Goal: Task Accomplishment & Management: Use online tool/utility

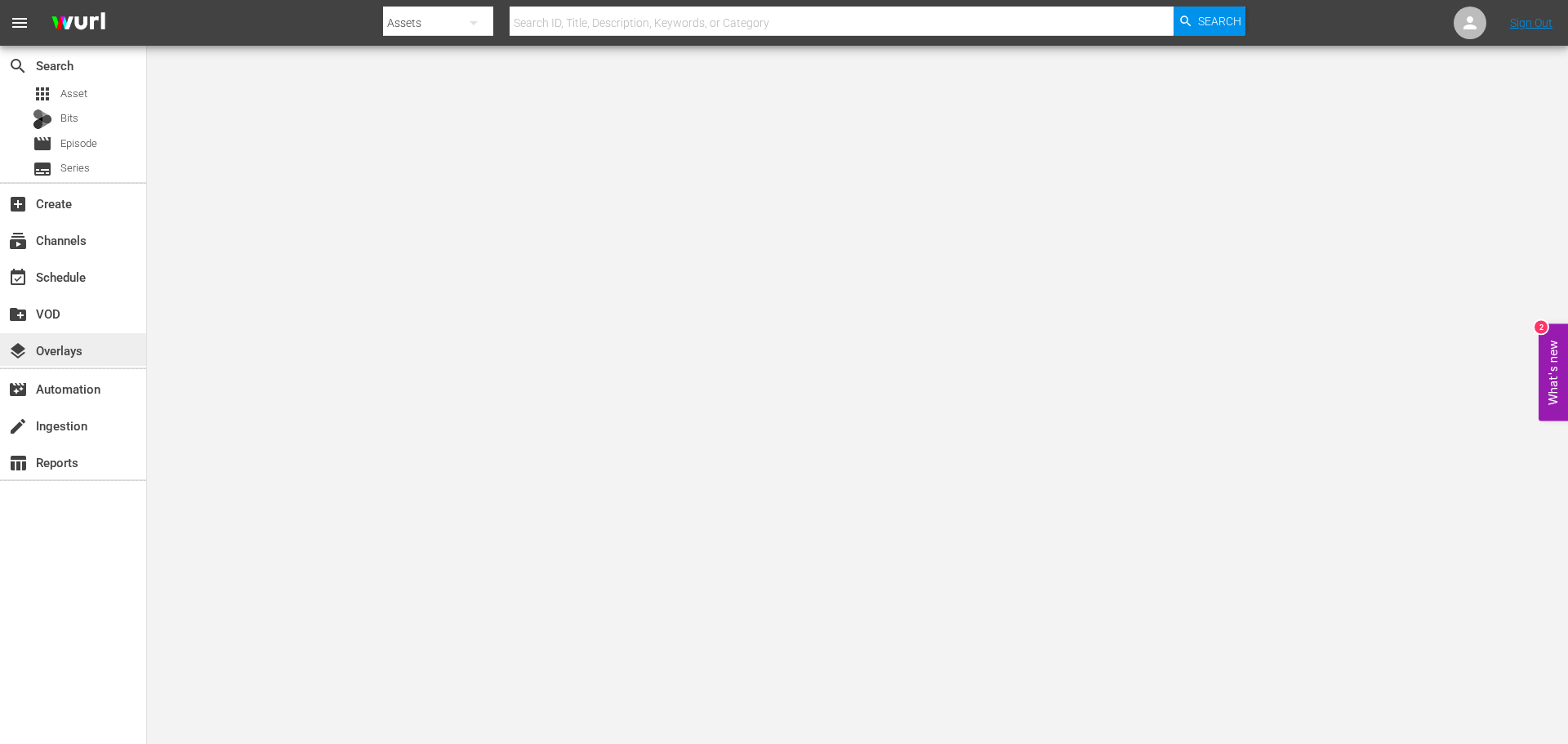
click at [93, 342] on div "layers Overlays" at bounding box center [73, 350] width 146 height 33
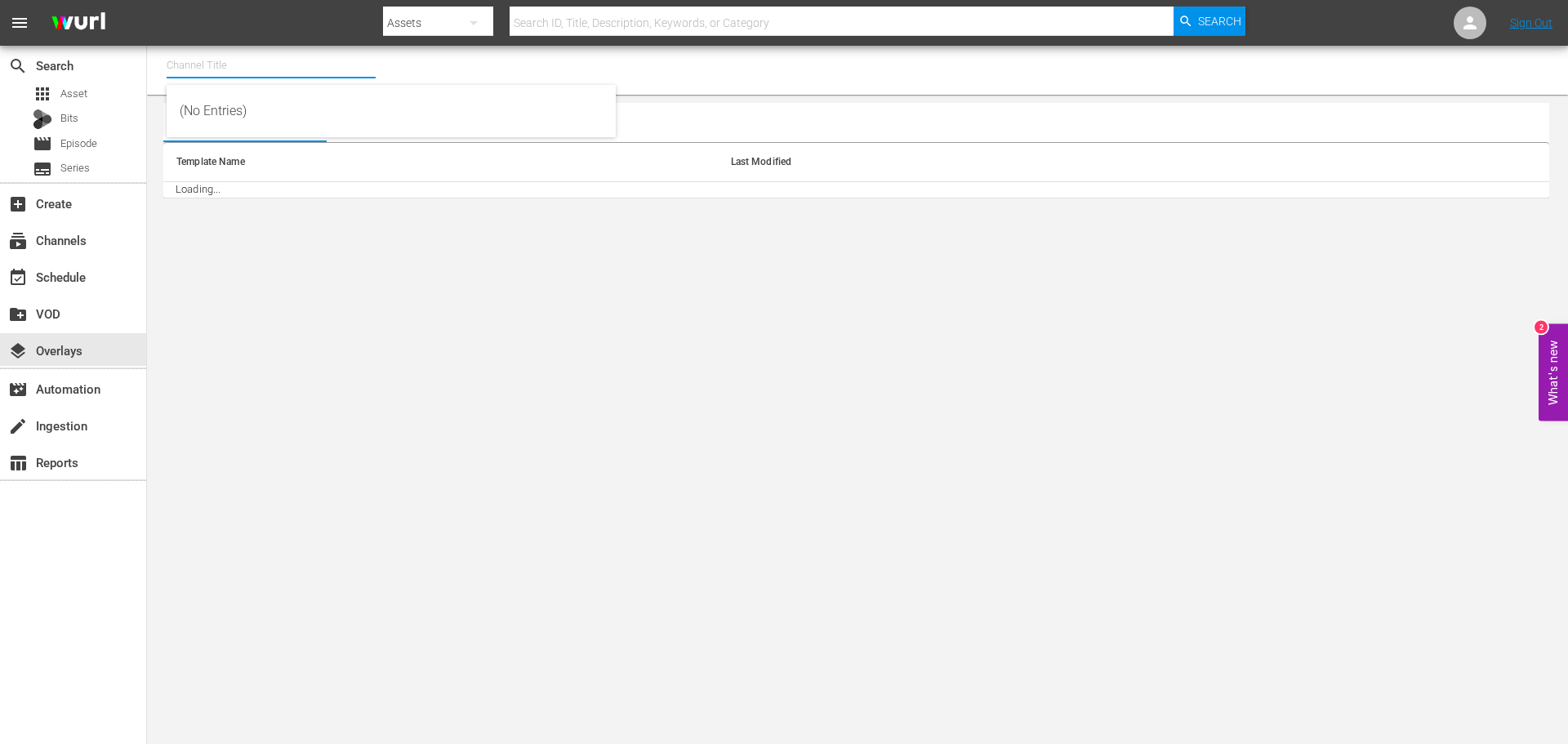
click at [244, 63] on input "text" at bounding box center [271, 65] width 209 height 40
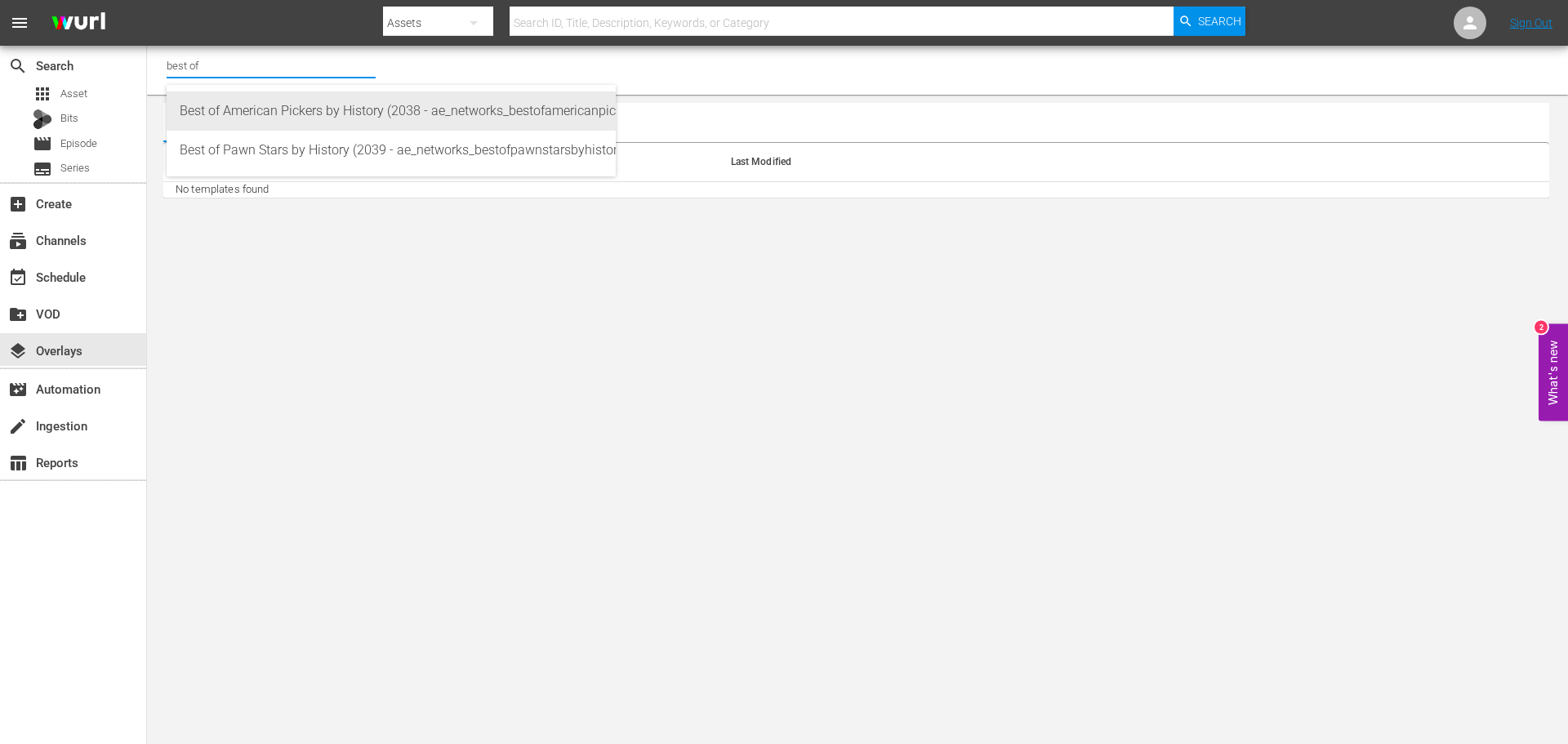
click at [268, 109] on div "Best of American Pickers by History (2038 - ae_networks_bestofamericanpickersby…" at bounding box center [391, 111] width 423 height 40
type input "Best of American Pickers by History (2038 - ae_networks_bestofamericanpickersby…"
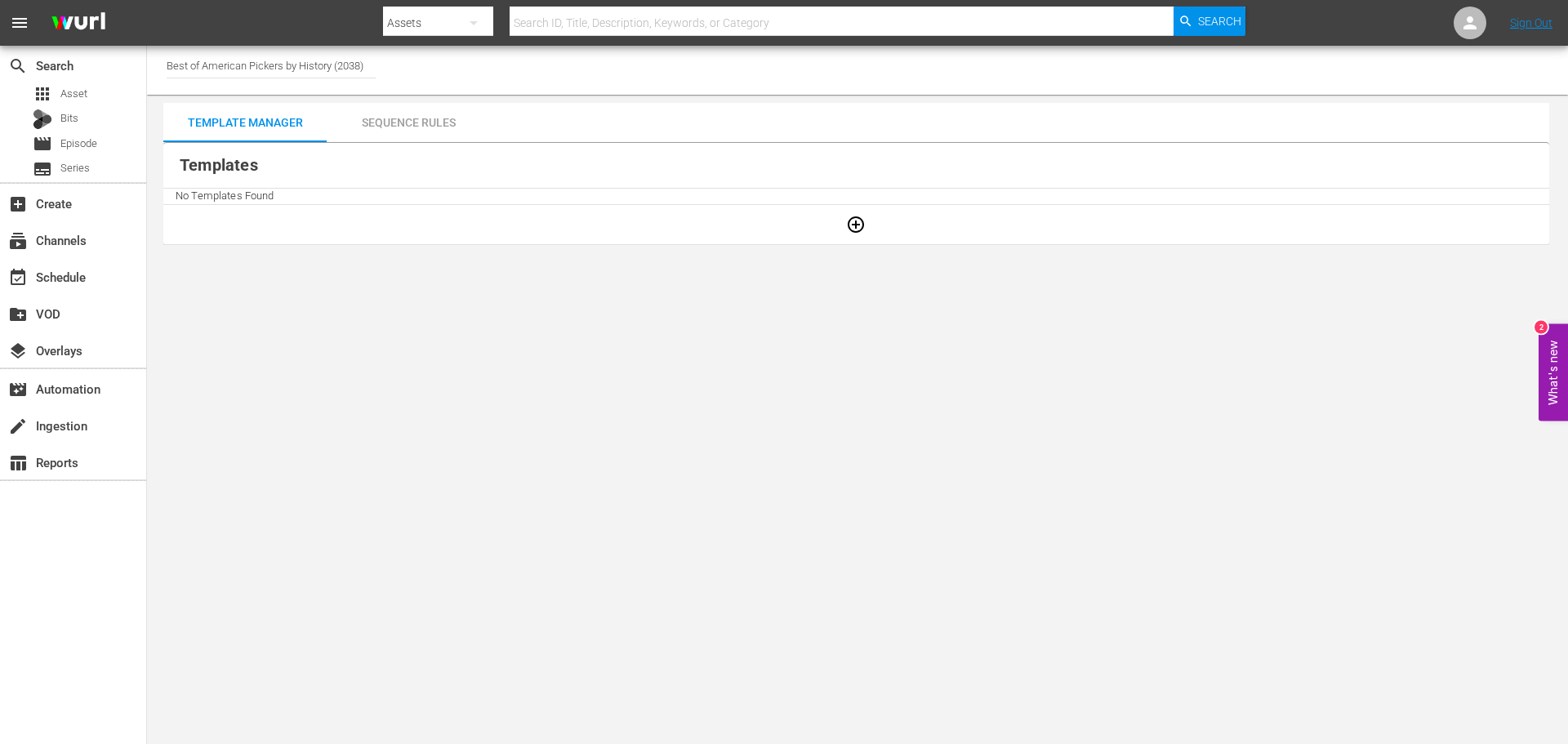
click at [788, 398] on body "menu Search By Assets Search ID, Title, Description, Keywords, or Category Sear…" at bounding box center [784, 372] width 1568 height 744
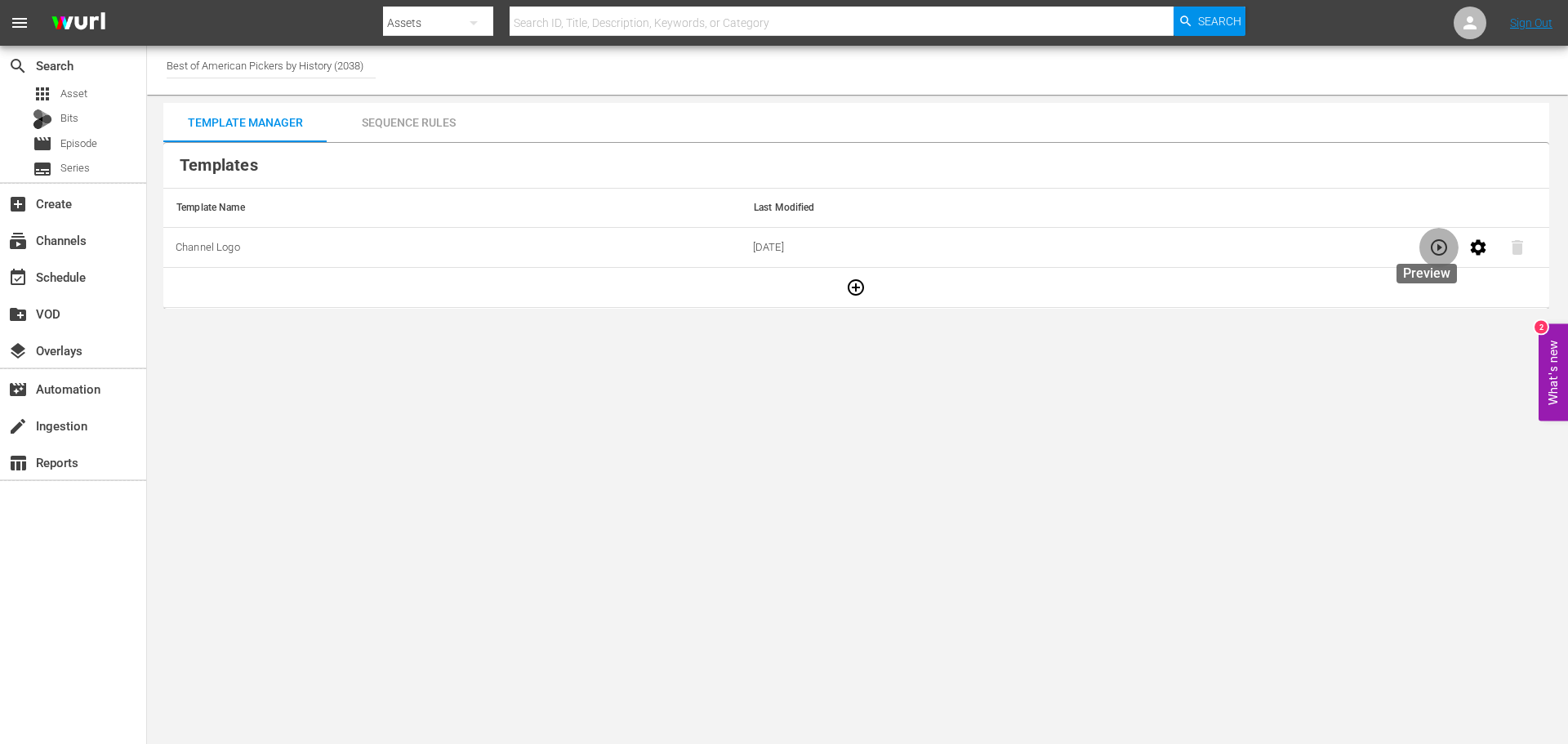
click at [1430, 247] on icon "button" at bounding box center [1438, 247] width 16 height 16
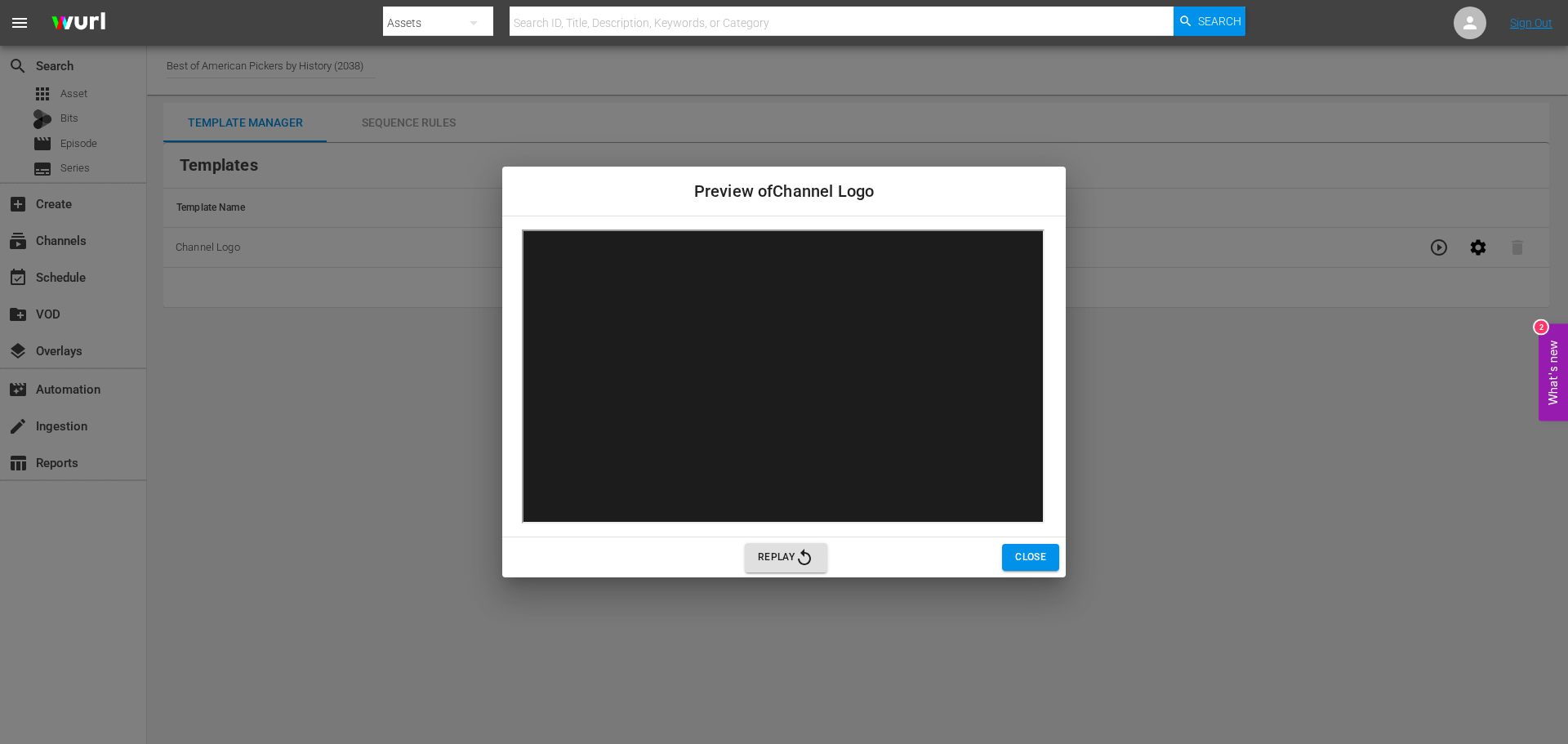
click at [1050, 556] on button "Close" at bounding box center [1030, 557] width 57 height 27
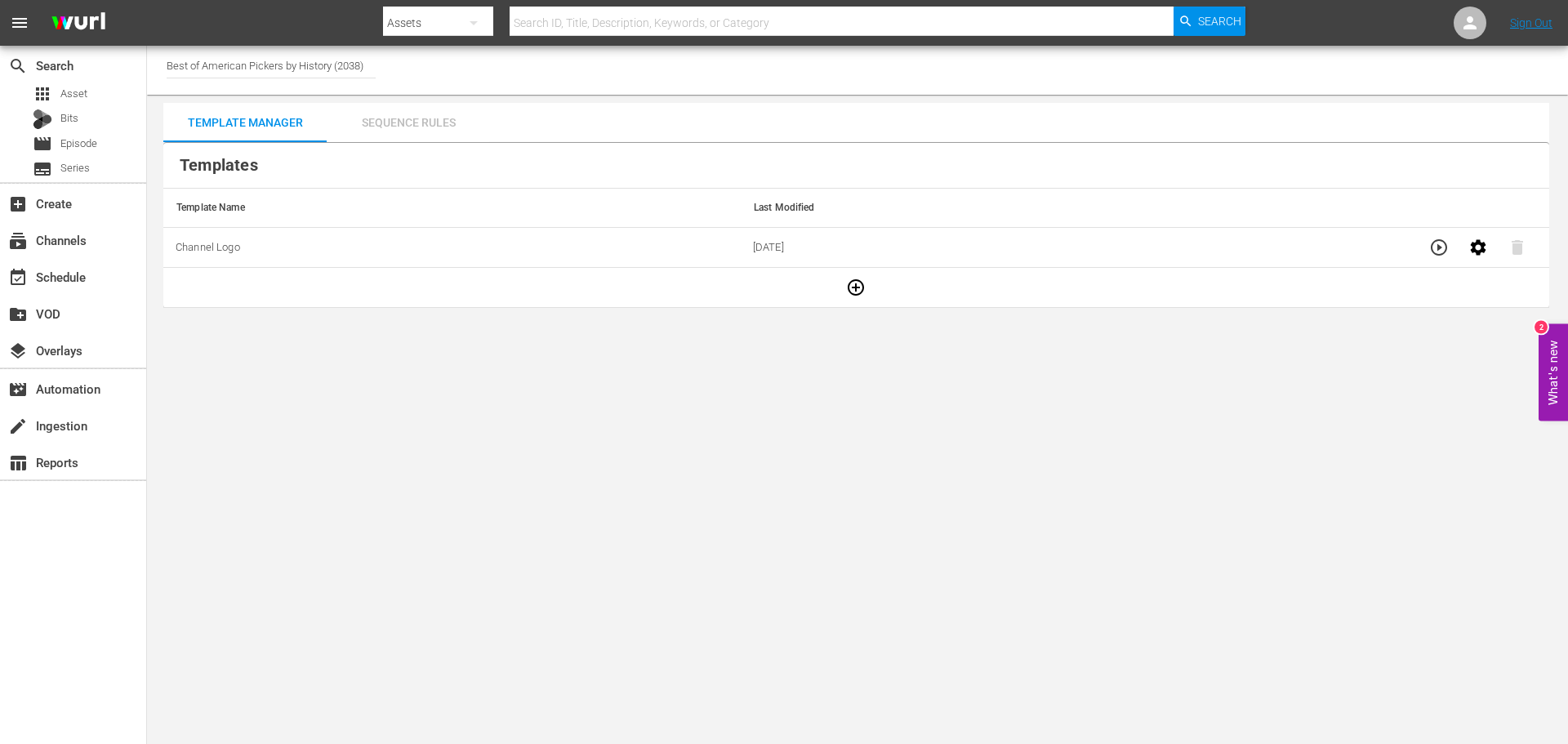
click at [392, 119] on div "Sequence Rules" at bounding box center [409, 123] width 164 height 40
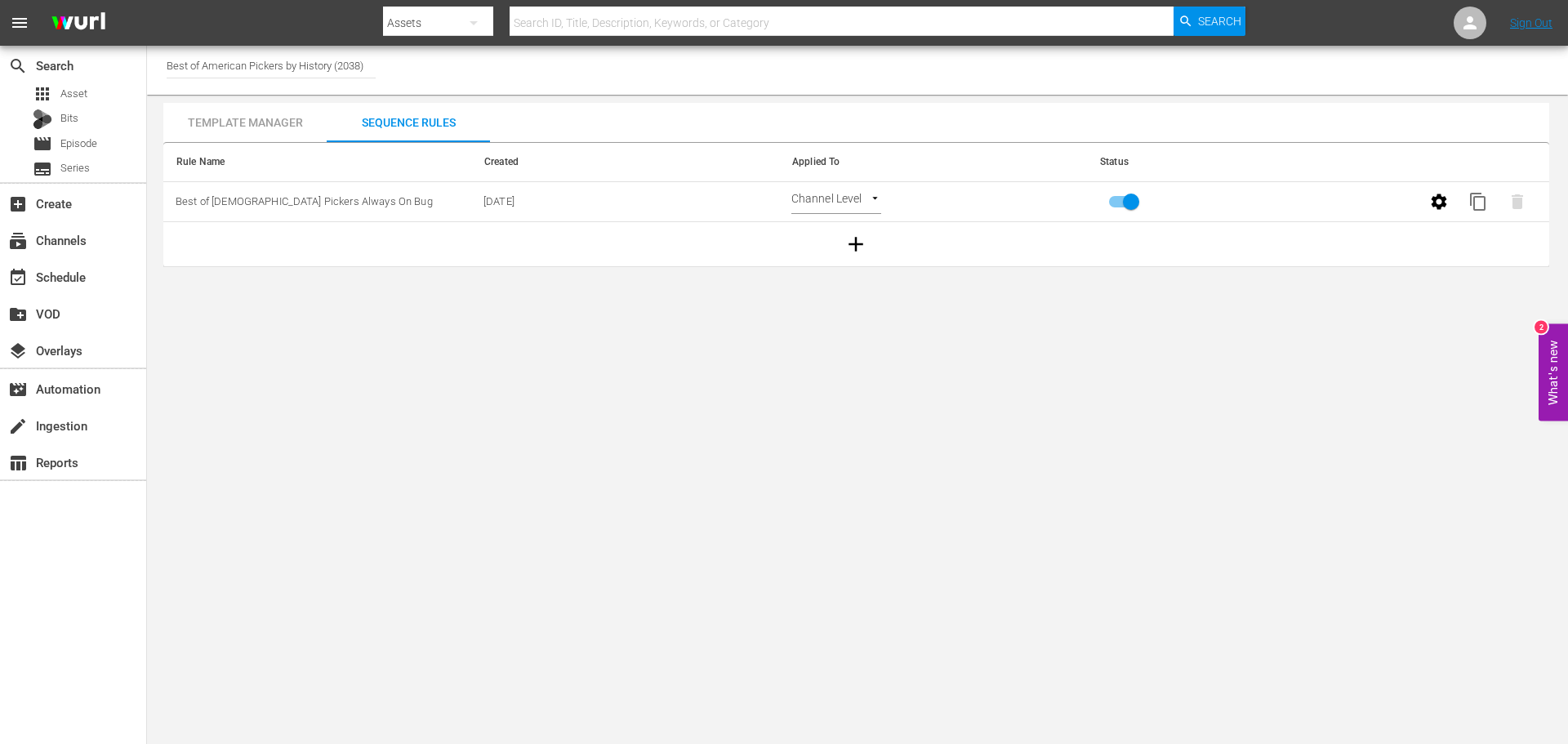
click at [246, 62] on input "Best of American Pickers by History (2038)" at bounding box center [271, 65] width 209 height 40
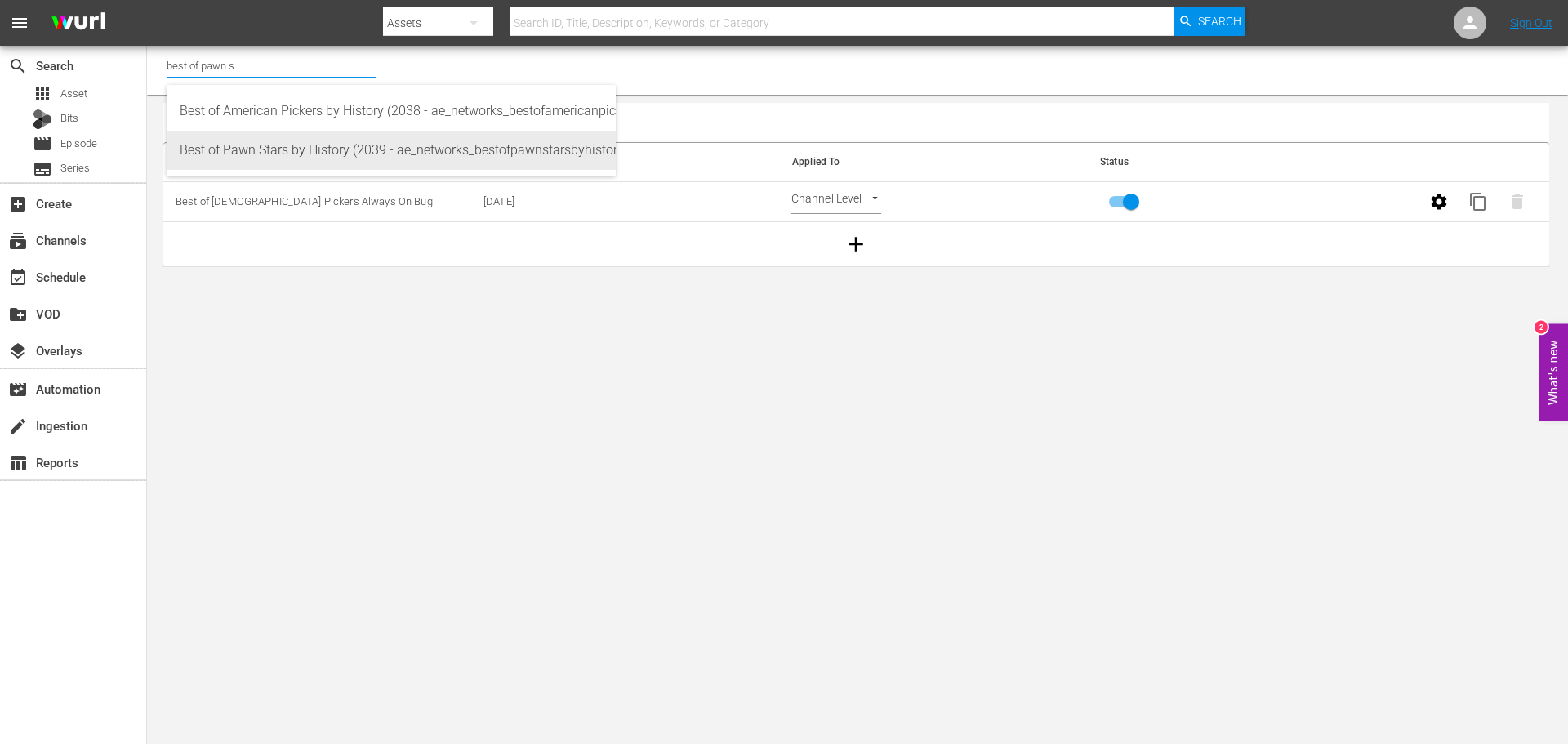
click at [324, 157] on div "Best of Pawn Stars by History (2039 - ae_networks_bestofpawnstarsbyhistory_1)" at bounding box center [391, 151] width 423 height 40
type input "Best of Pawn Stars by History (2039 - ae_networks_bestofpawnstarsbyhistory_1)"
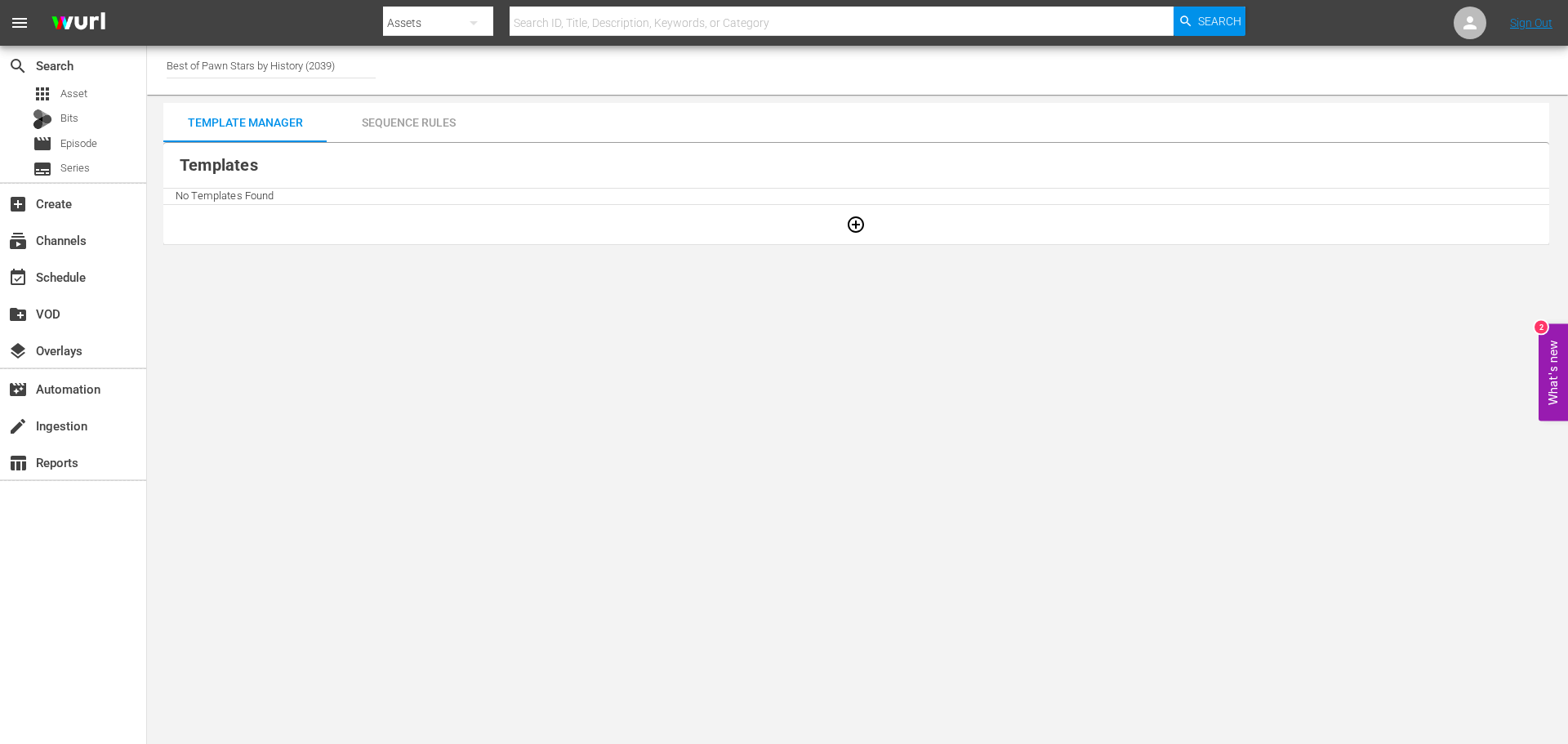
click at [799, 375] on body "menu Search By Assets Search ID, Title, Description, Keywords, or Category Sear…" at bounding box center [784, 372] width 1568 height 744
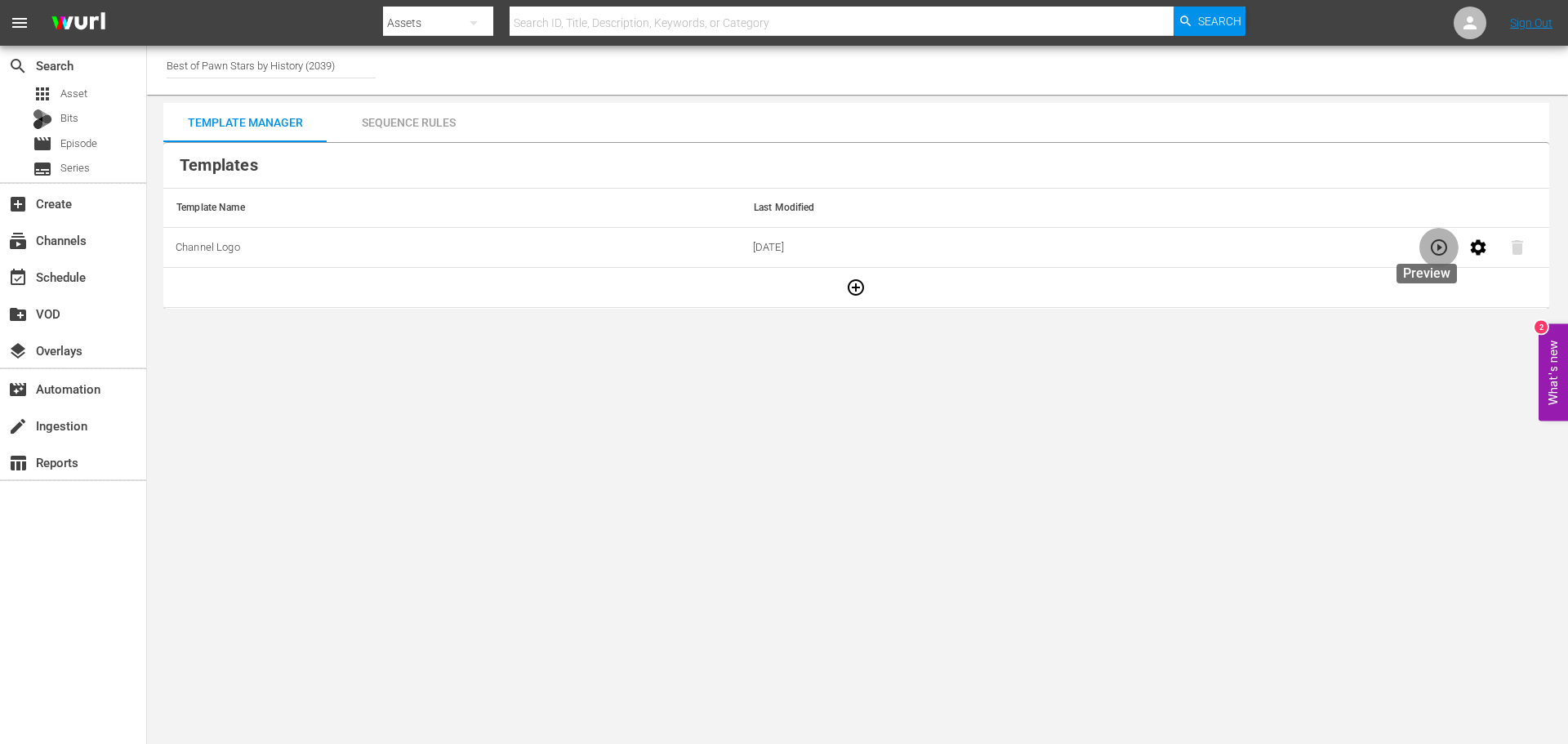
click at [1419, 260] on button "button" at bounding box center [1439, 248] width 40 height 40
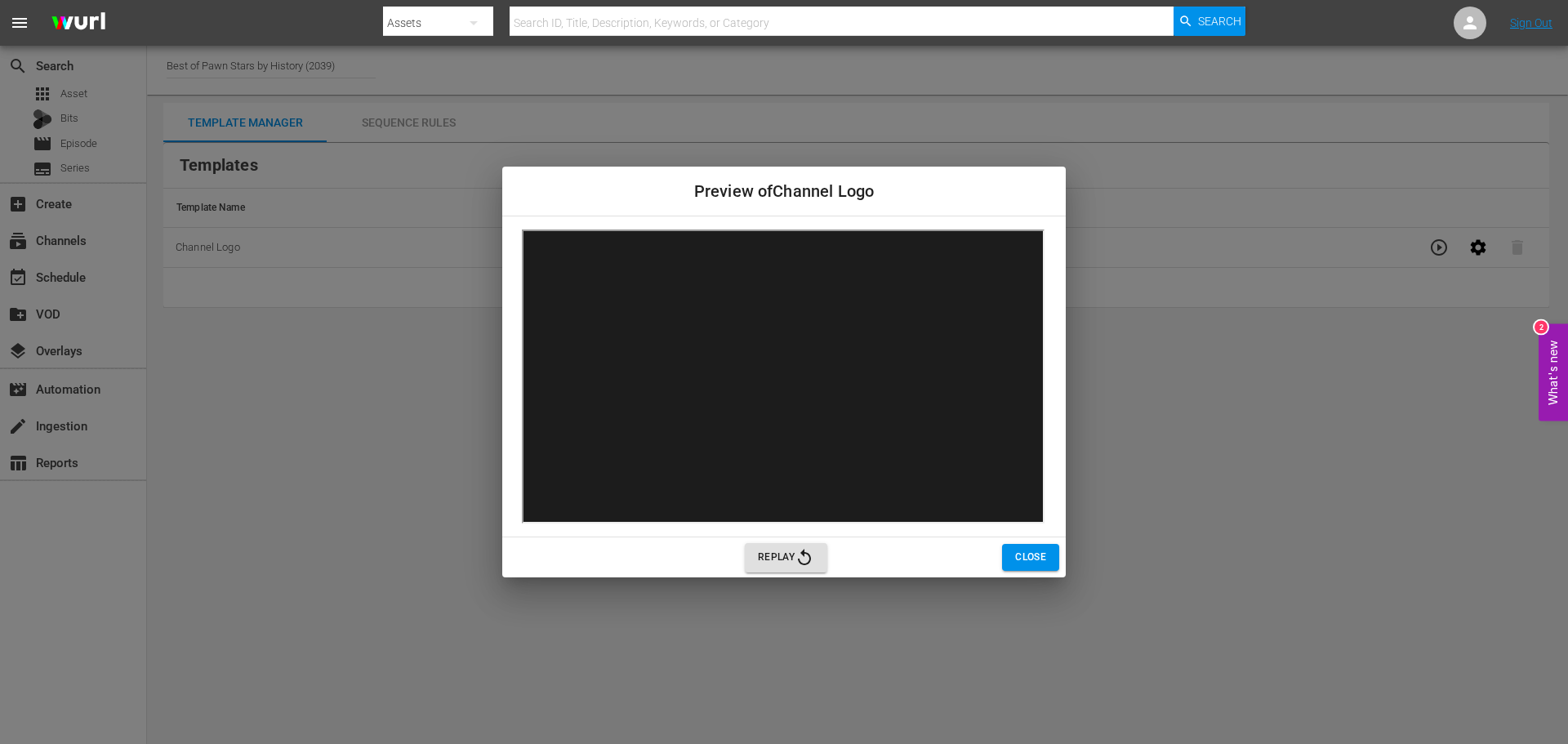
click at [773, 559] on span "Replay" at bounding box center [785, 558] width 56 height 20
click at [1059, 561] on button "Close" at bounding box center [1030, 557] width 57 height 27
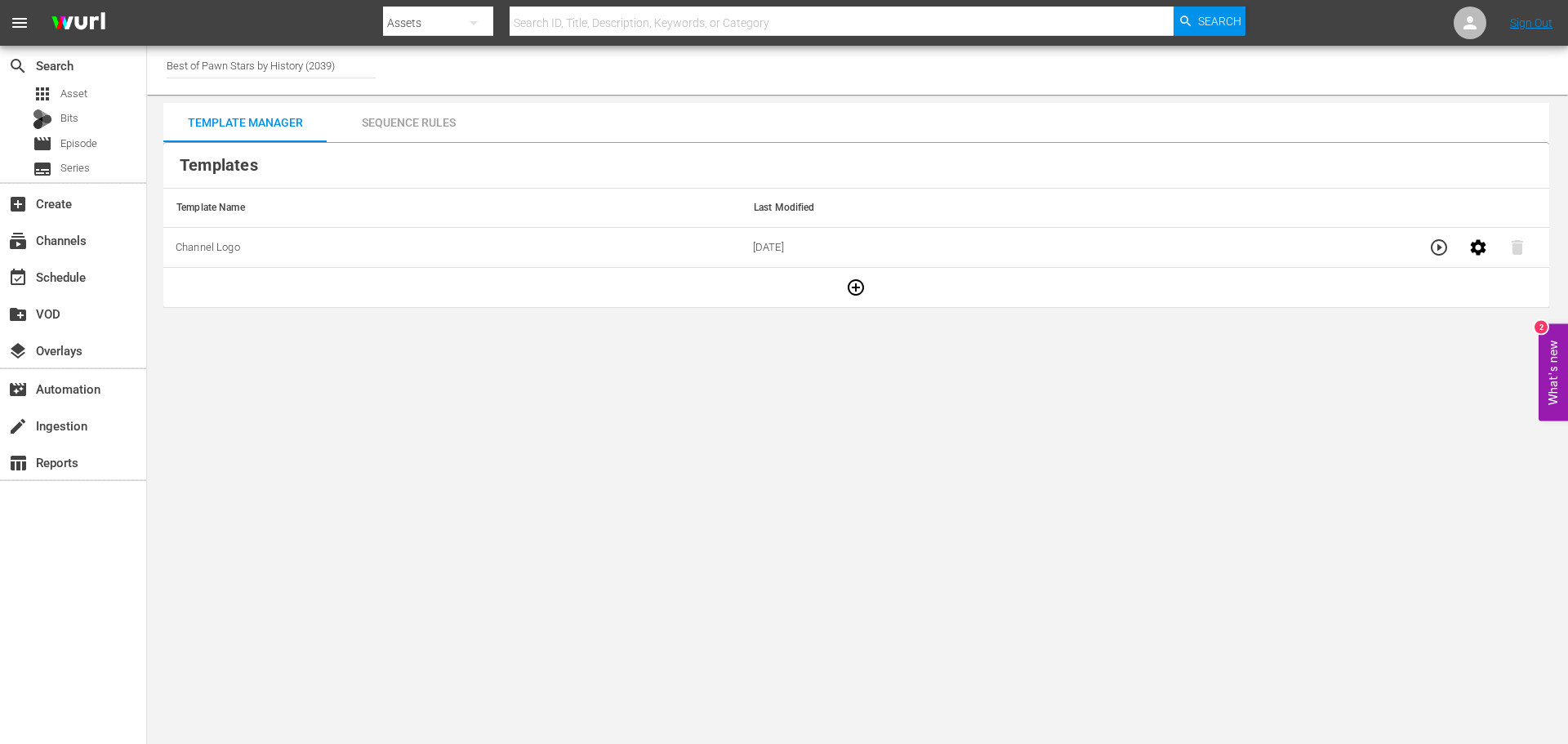
click at [1052, 550] on body "menu Search By Assets Search ID, Title, Description, Keywords, or Category Sear…" at bounding box center [784, 372] width 1568 height 744
click at [1474, 249] on icon "button" at bounding box center [1478, 247] width 15 height 16
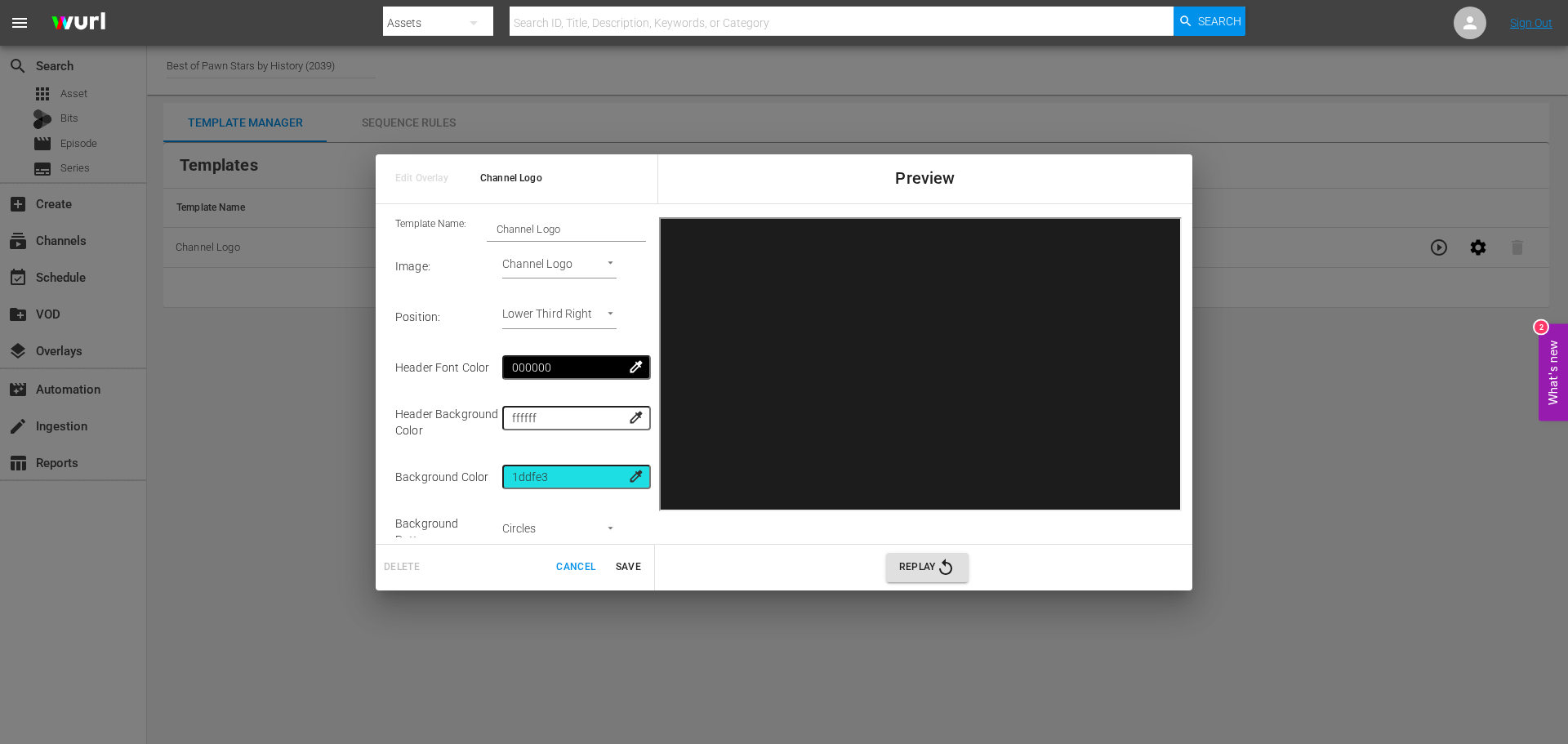
click at [1241, 542] on div "Edit Overlay Channel Logo Preview Template Name: Channel Logo Image : Channel L…" at bounding box center [784, 372] width 1568 height 744
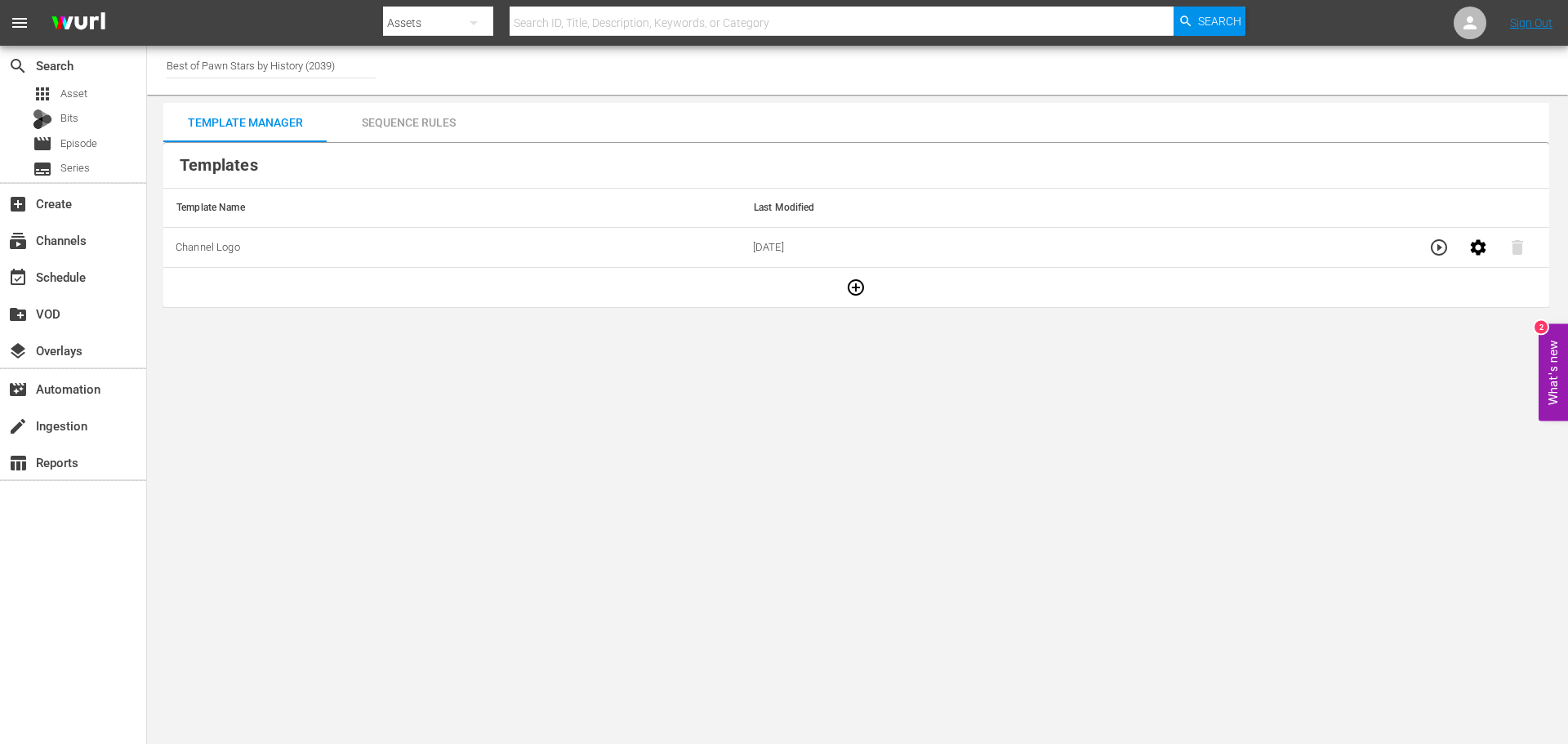
click at [220, 72] on input "Best of Pawn Stars by History (2039)" at bounding box center [271, 65] width 209 height 40
click at [247, 71] on input "first 48" at bounding box center [271, 65] width 209 height 40
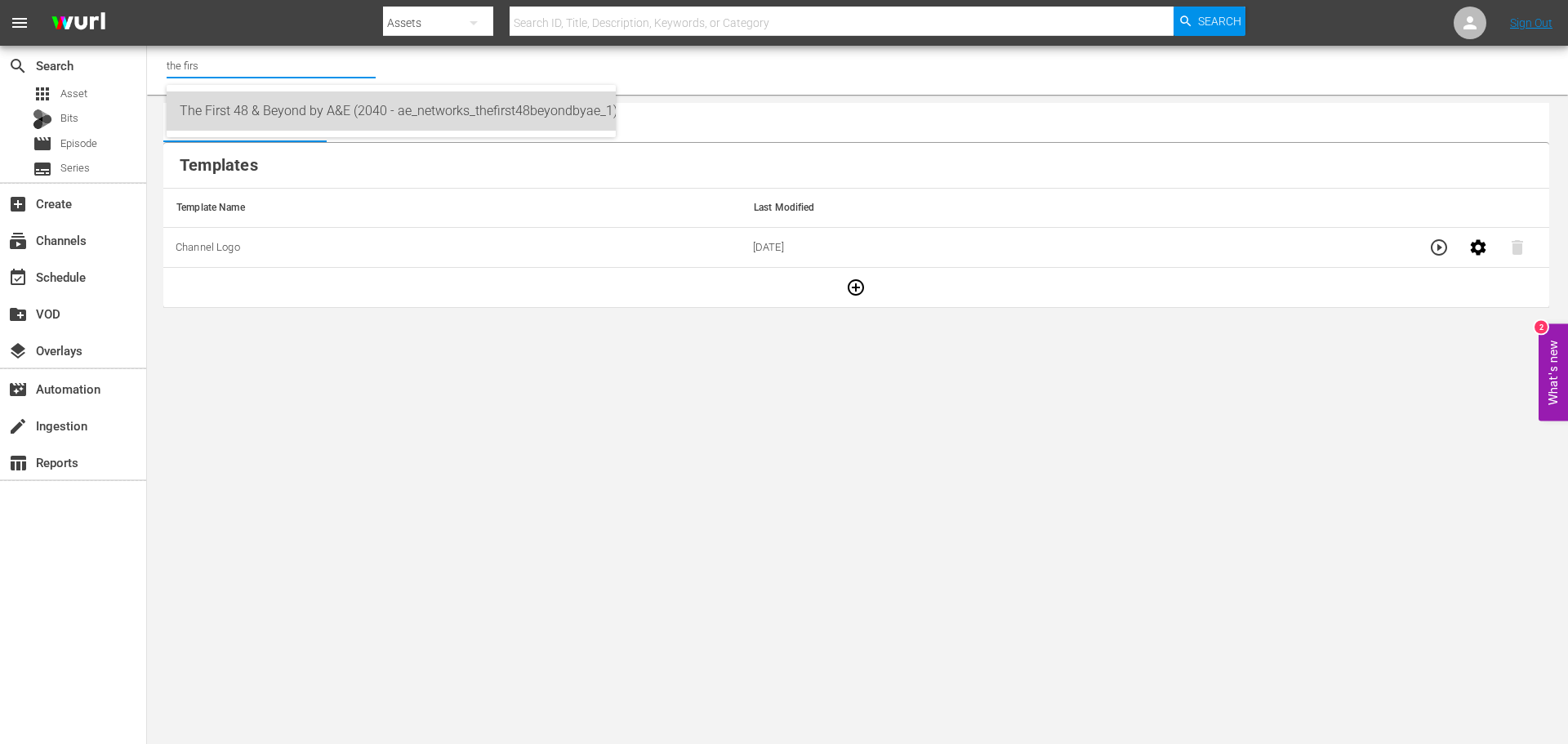
click at [270, 108] on div "The First 48 & Beyond by A&E (2040 - ae_networks_thefirst48beyondbyae_1)" at bounding box center [391, 111] width 423 height 40
type input "The First 48 & Beyond by A&E (2040 - ae_networks_thefirst48beyondbyae_1)"
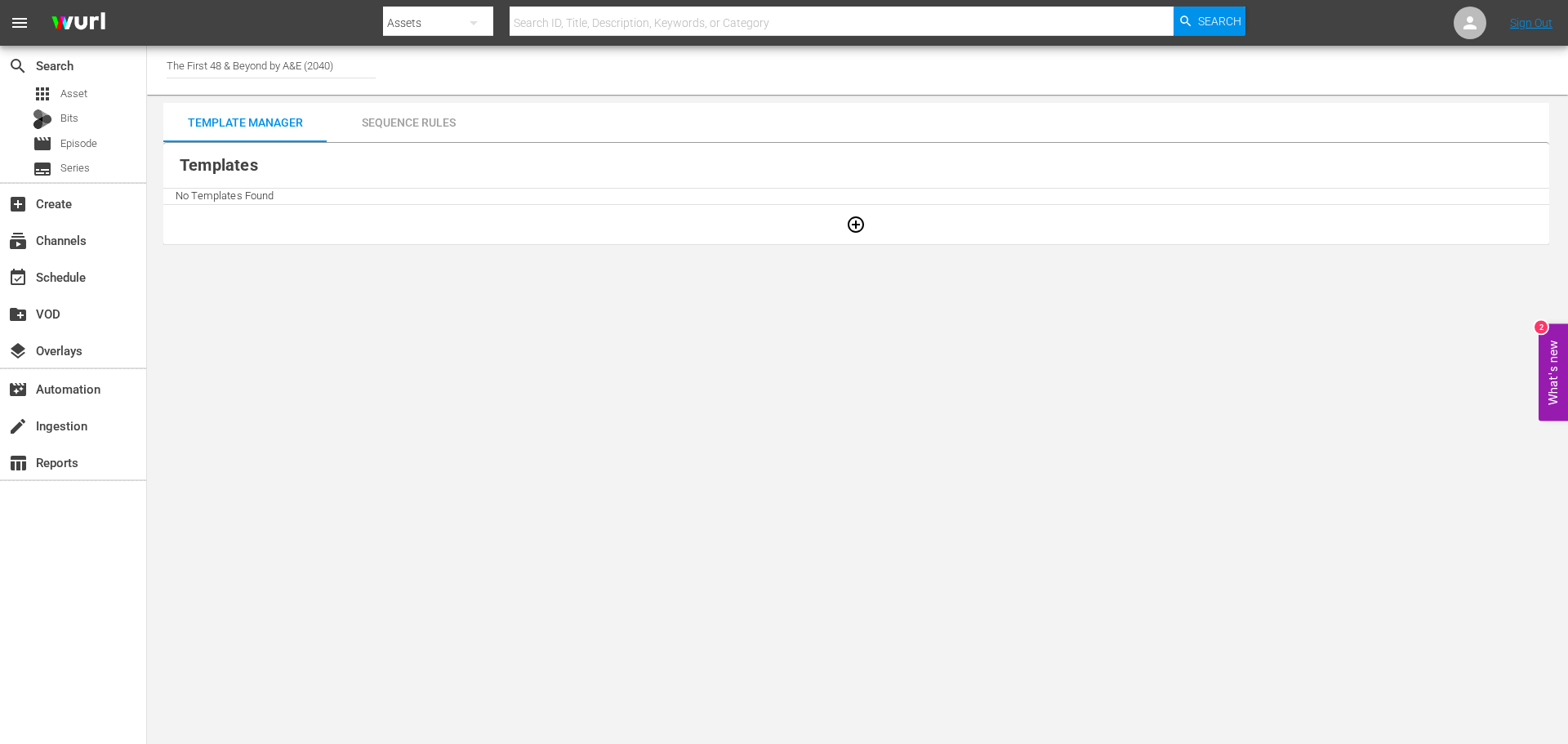
click at [1106, 388] on body "menu Search By Assets Search ID, Title, Description, Keywords, or Category Sear…" at bounding box center [784, 372] width 1568 height 744
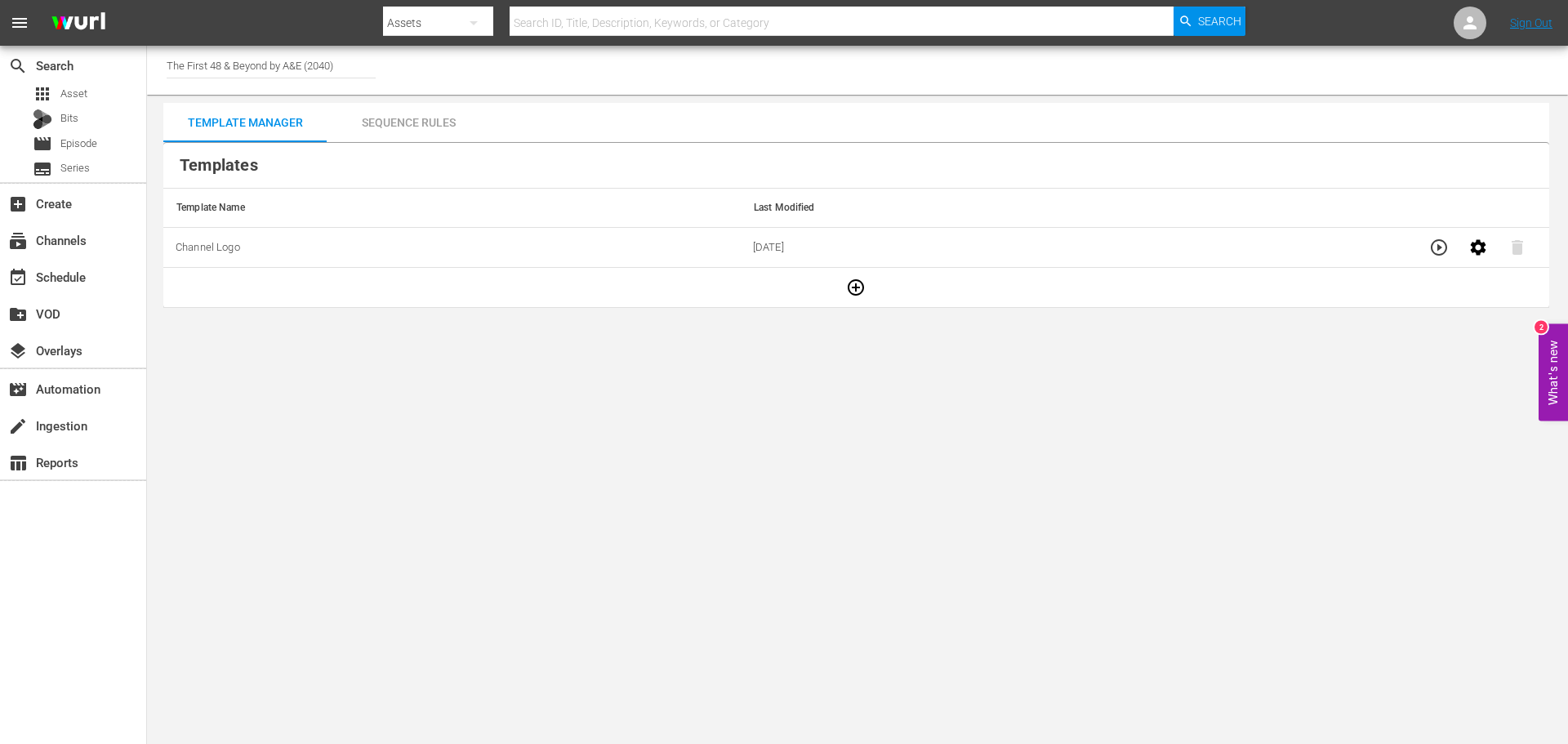
drag, startPoint x: 1472, startPoint y: 503, endPoint x: 1456, endPoint y: 348, distance: 155.8
click at [1472, 503] on body "menu Search By Assets Search ID, Title, Description, Keywords, or Category Sear…" at bounding box center [784, 372] width 1568 height 744
click at [1436, 250] on icon "button" at bounding box center [1438, 247] width 20 height 20
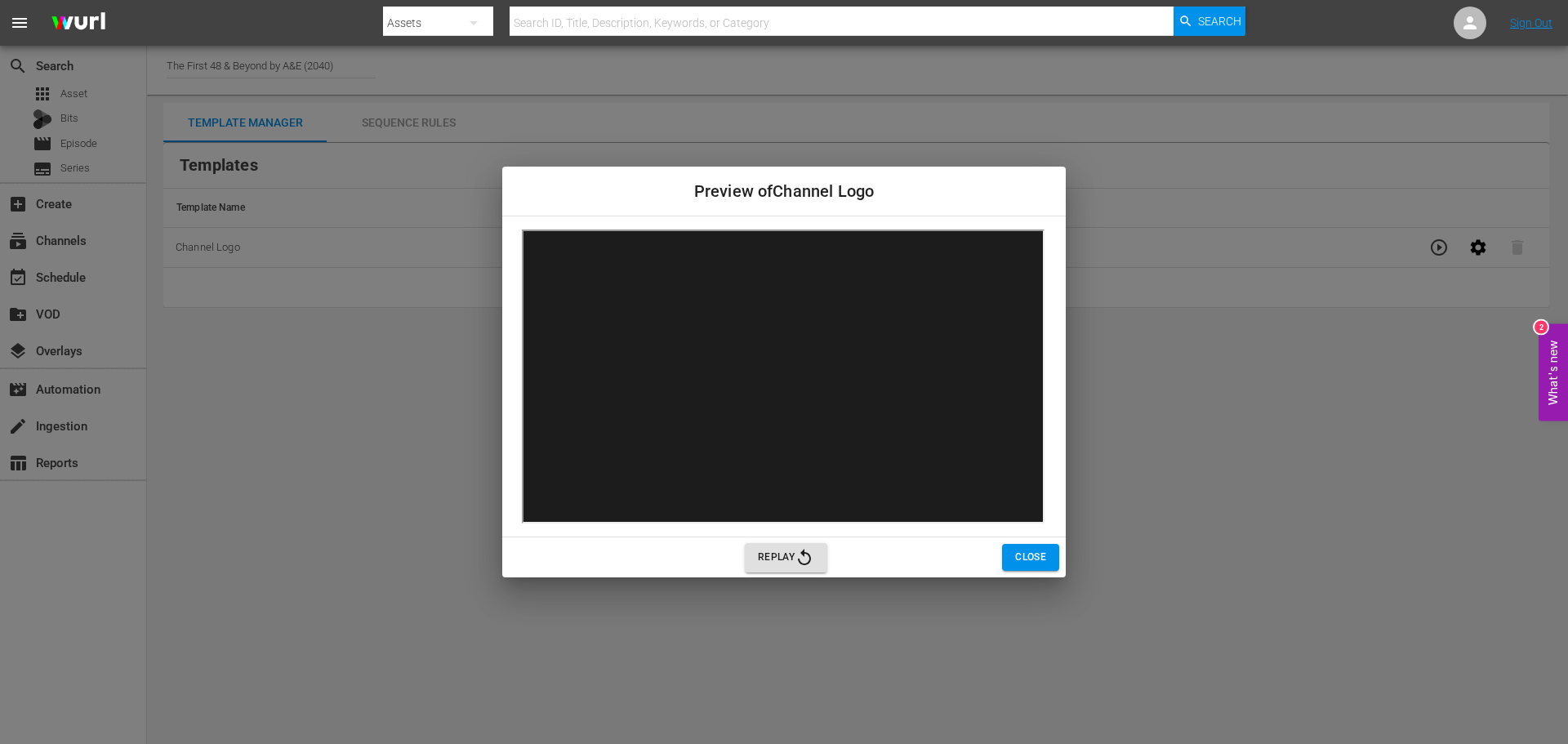
click at [1032, 557] on span "Close" at bounding box center [1030, 558] width 31 height 17
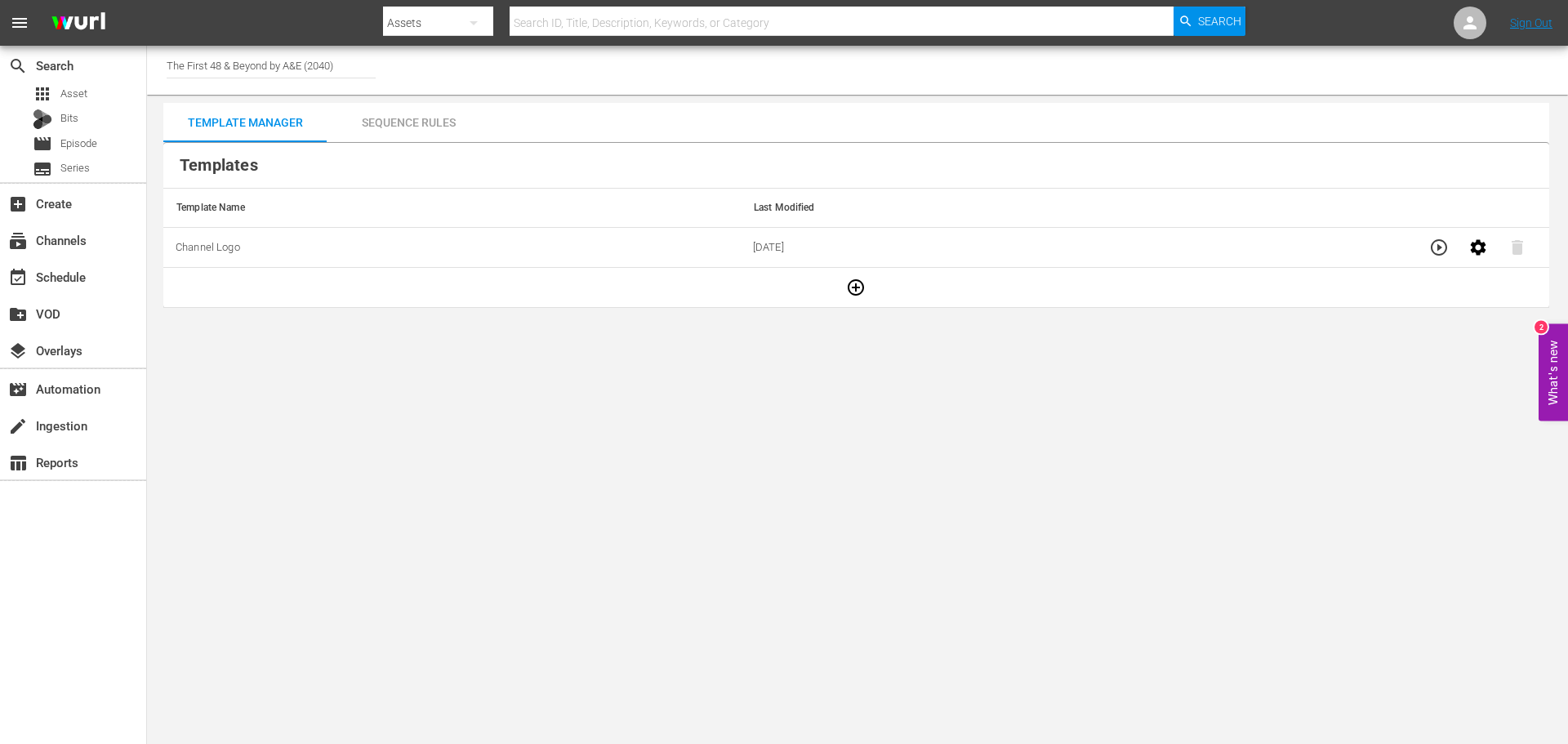
click at [1382, 552] on body "menu Search By Assets Search ID, Title, Description, Keywords, or Category Sear…" at bounding box center [784, 372] width 1568 height 744
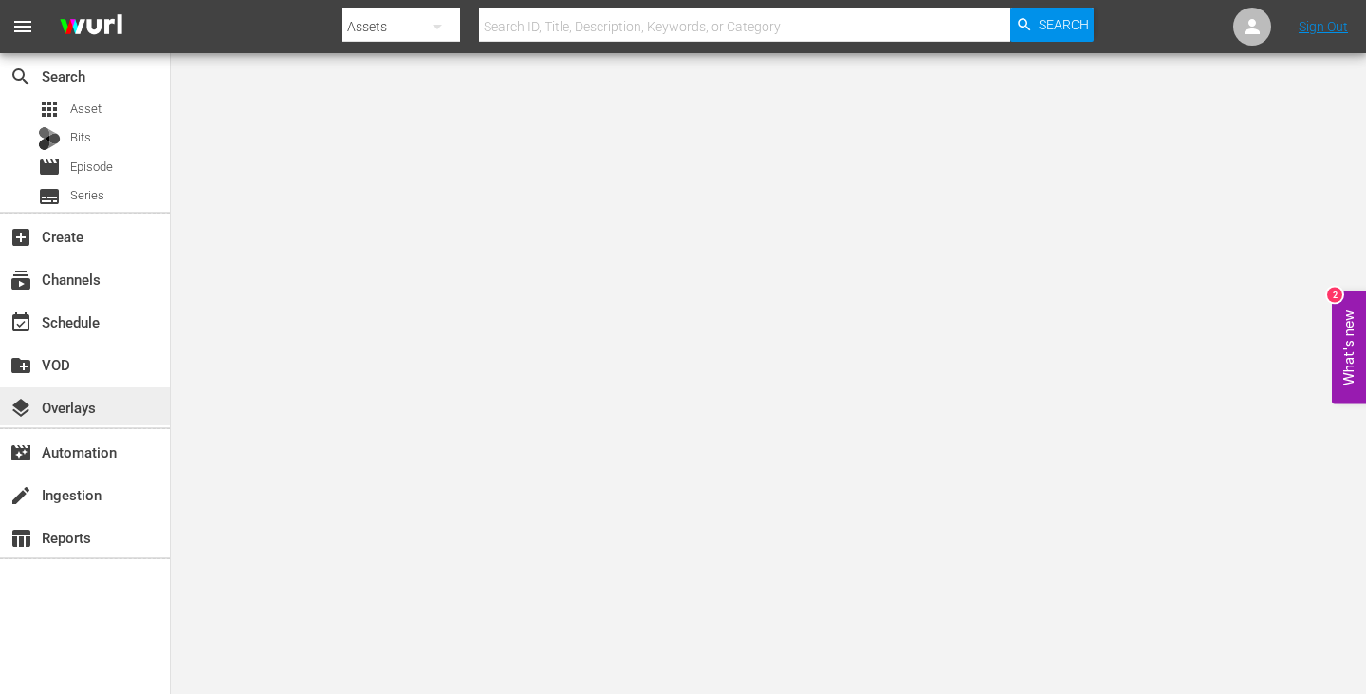
click at [81, 400] on div "layers Overlays" at bounding box center [53, 404] width 106 height 17
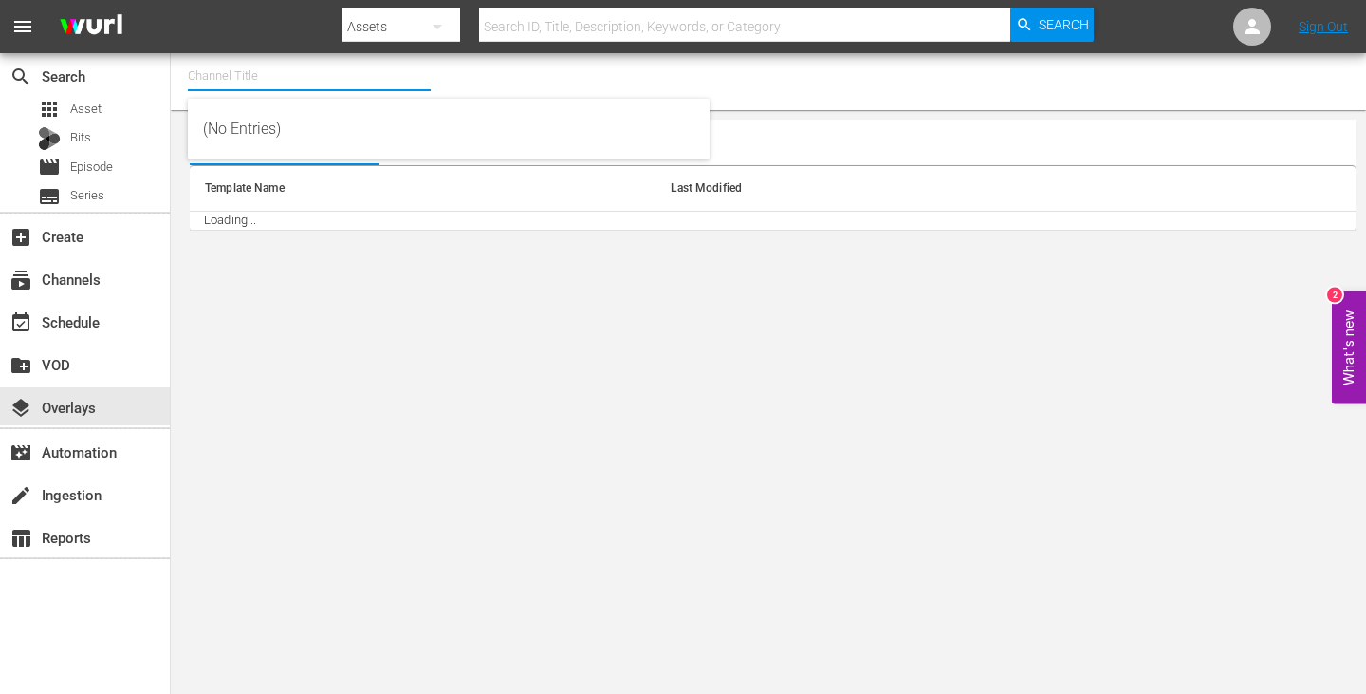
click at [343, 77] on input "text" at bounding box center [309, 76] width 243 height 46
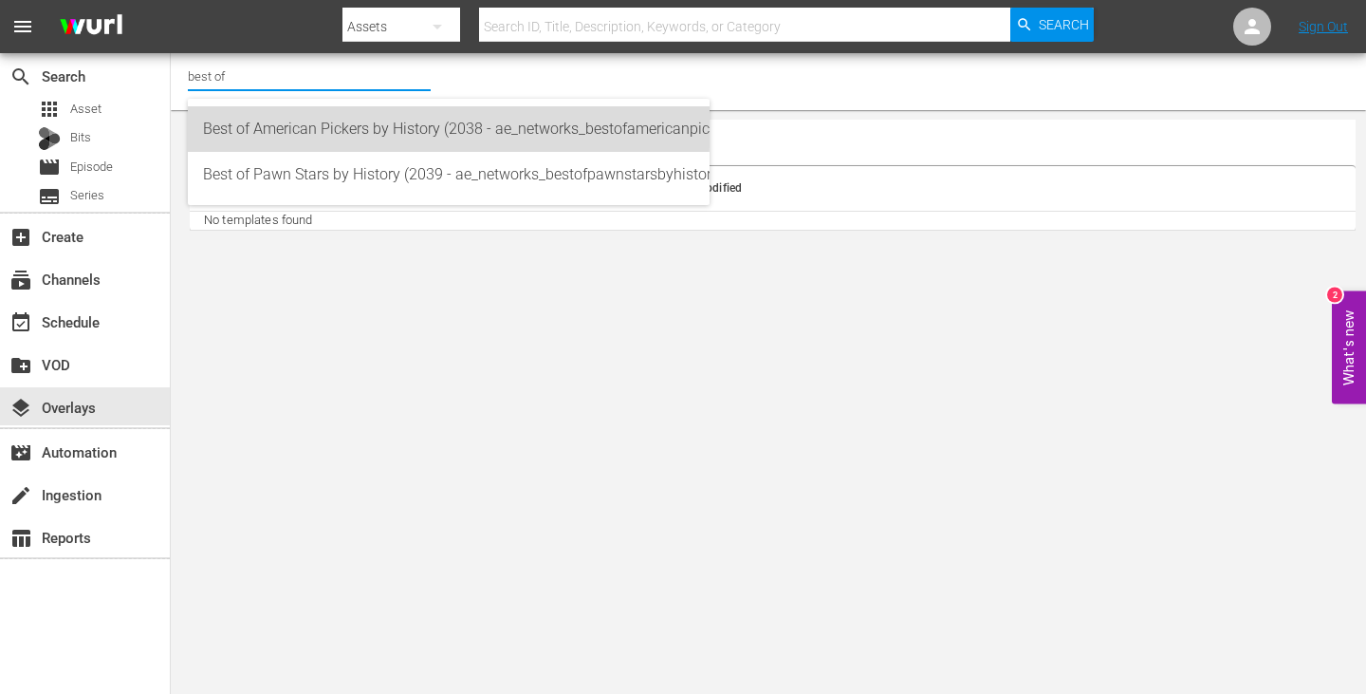
click at [357, 120] on div "Best of American Pickers by History (2038 - ae_networks_bestofamericanpickersby…" at bounding box center [448, 129] width 491 height 46
type input "Best of American Pickers by History (2038 - ae_networks_bestofamericanpickersby…"
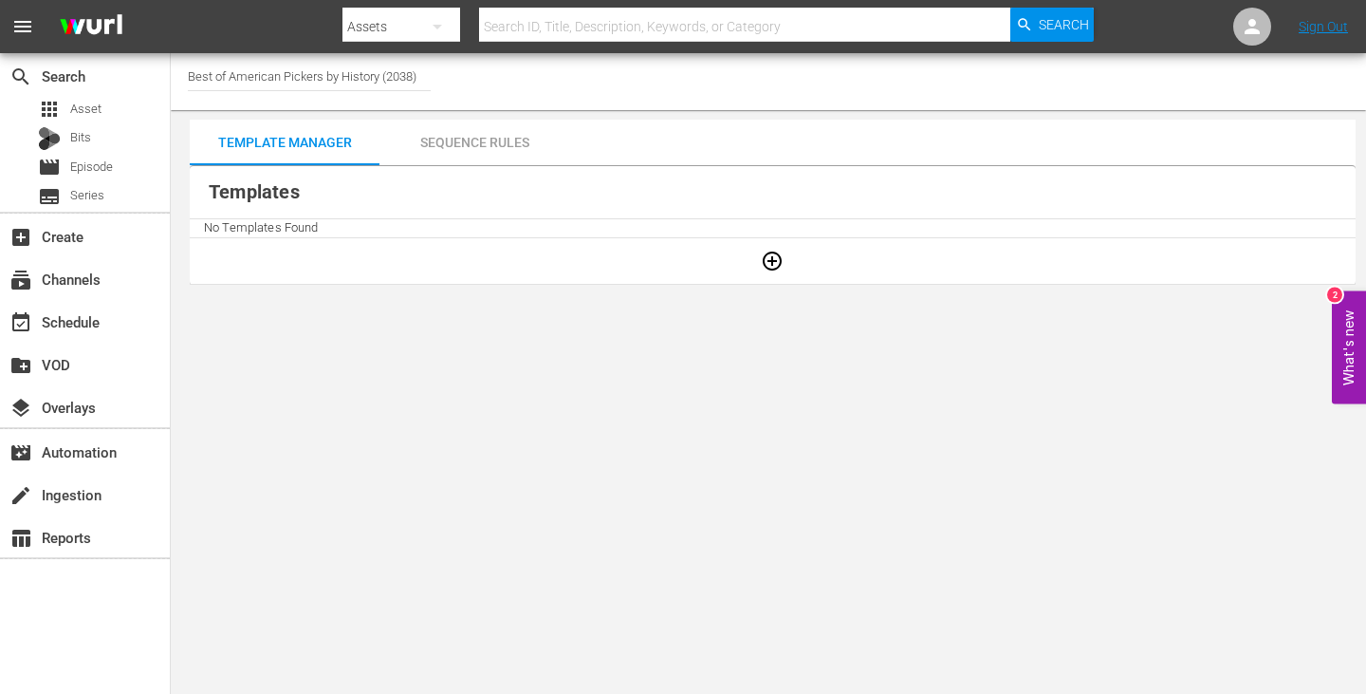
click at [452, 134] on div "Sequence Rules" at bounding box center [475, 143] width 190 height 46
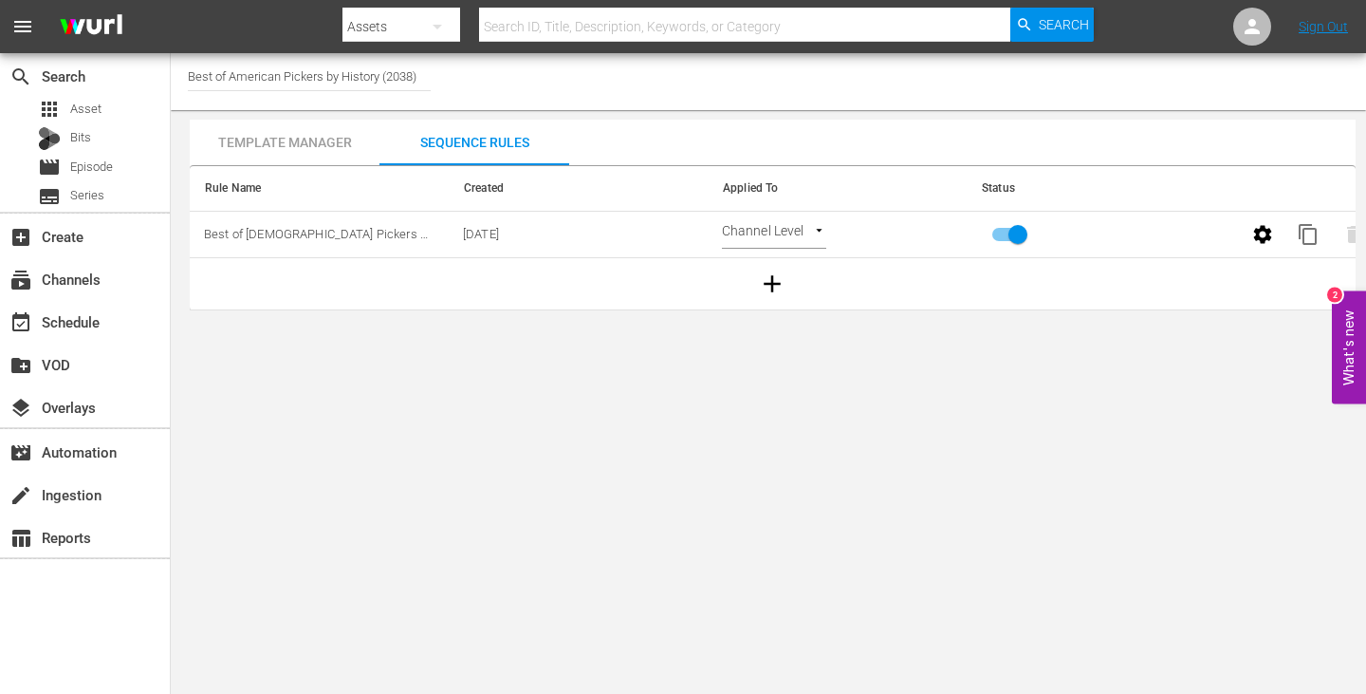
click at [1288, 251] on td "content_copy" at bounding box center [1291, 235] width 130 height 46
click at [1257, 250] on button "button" at bounding box center [1263, 235] width 46 height 46
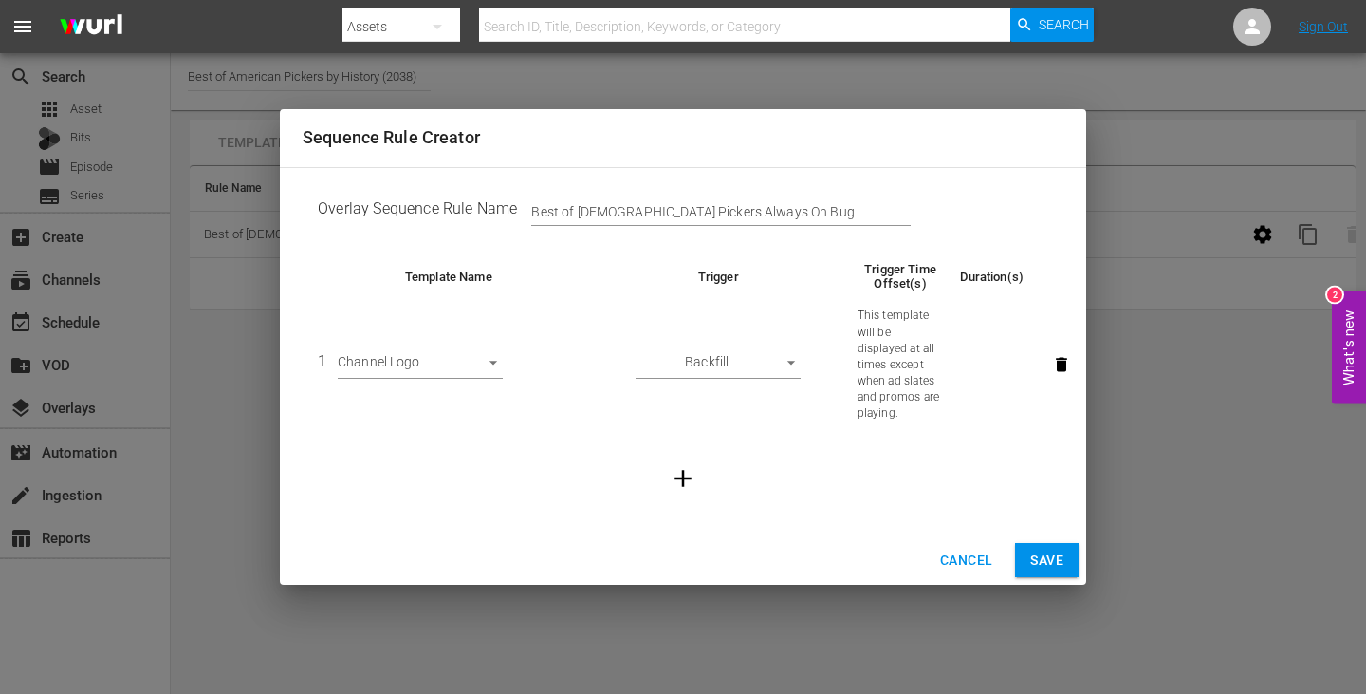
click at [1223, 453] on div "Sequence Rule Creator Overlay Sequence Rule Name Best of [DEMOGRAPHIC_DATA] Pic…" at bounding box center [683, 347] width 1366 height 694
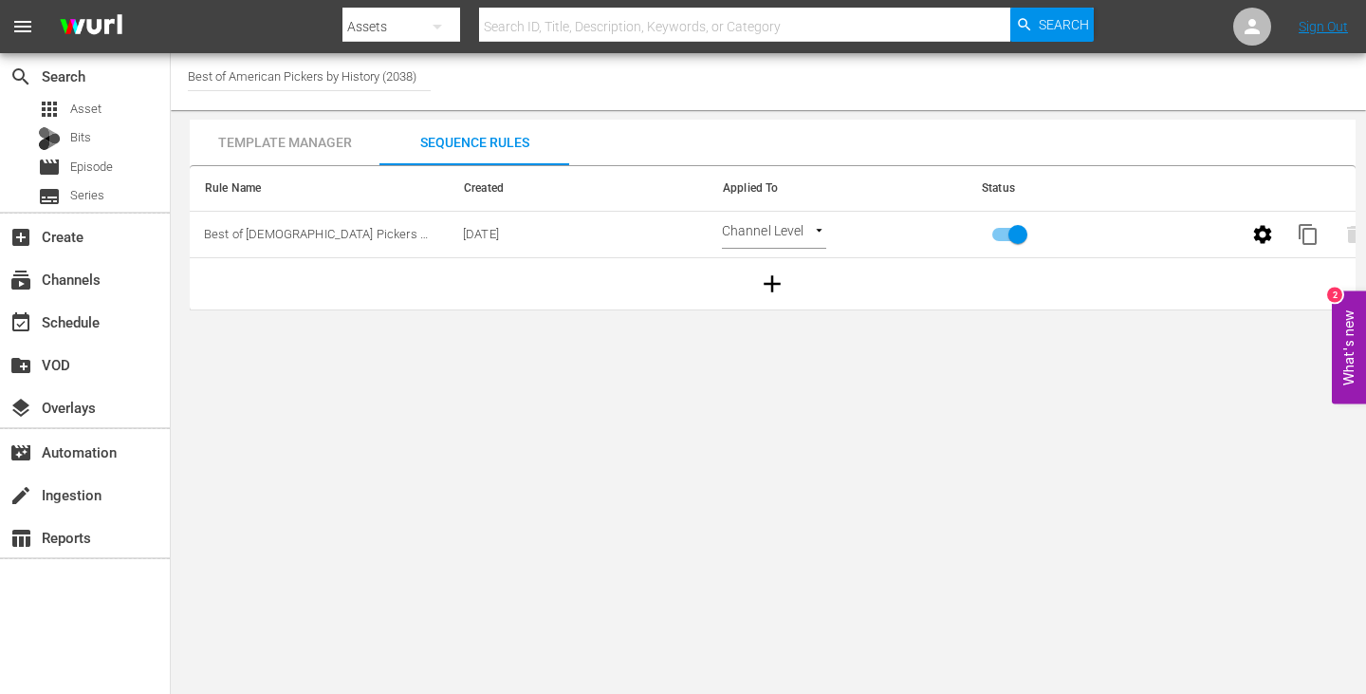
click at [333, 60] on input "Best of American Pickers by History (2038)" at bounding box center [309, 76] width 243 height 46
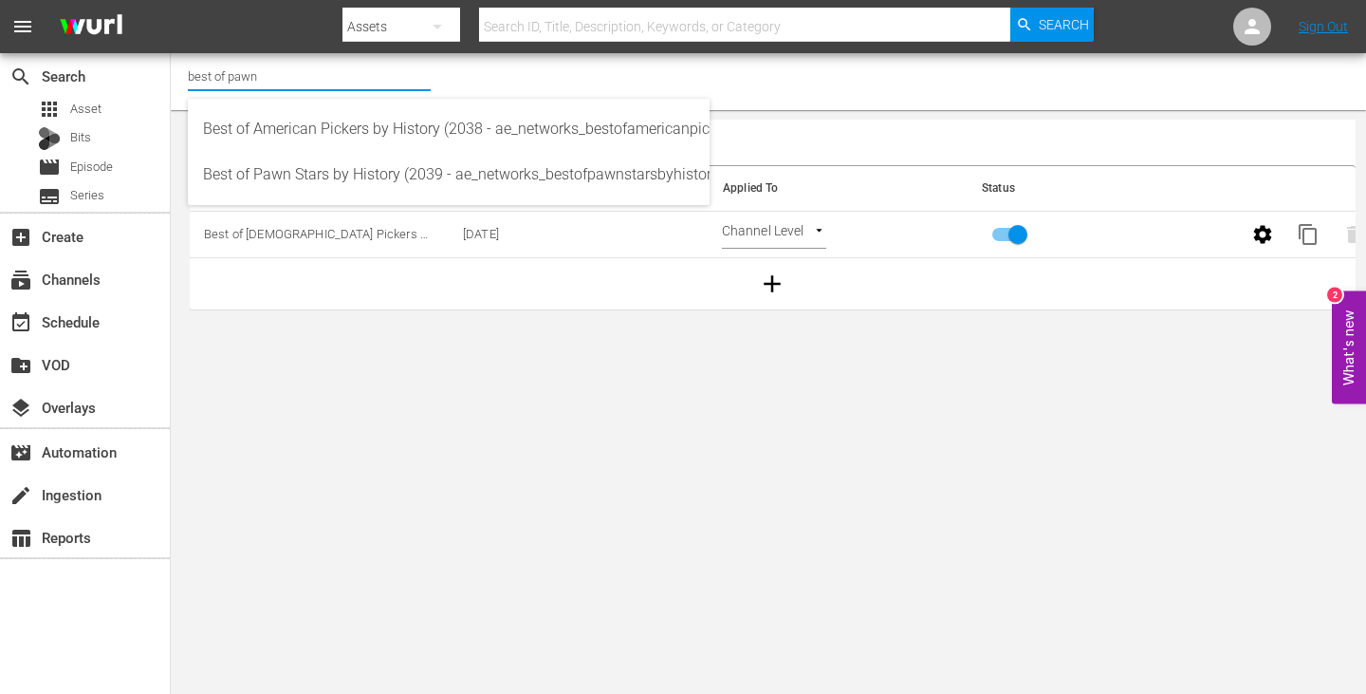
click at [343, 71] on input "best of pawn" at bounding box center [309, 76] width 243 height 46
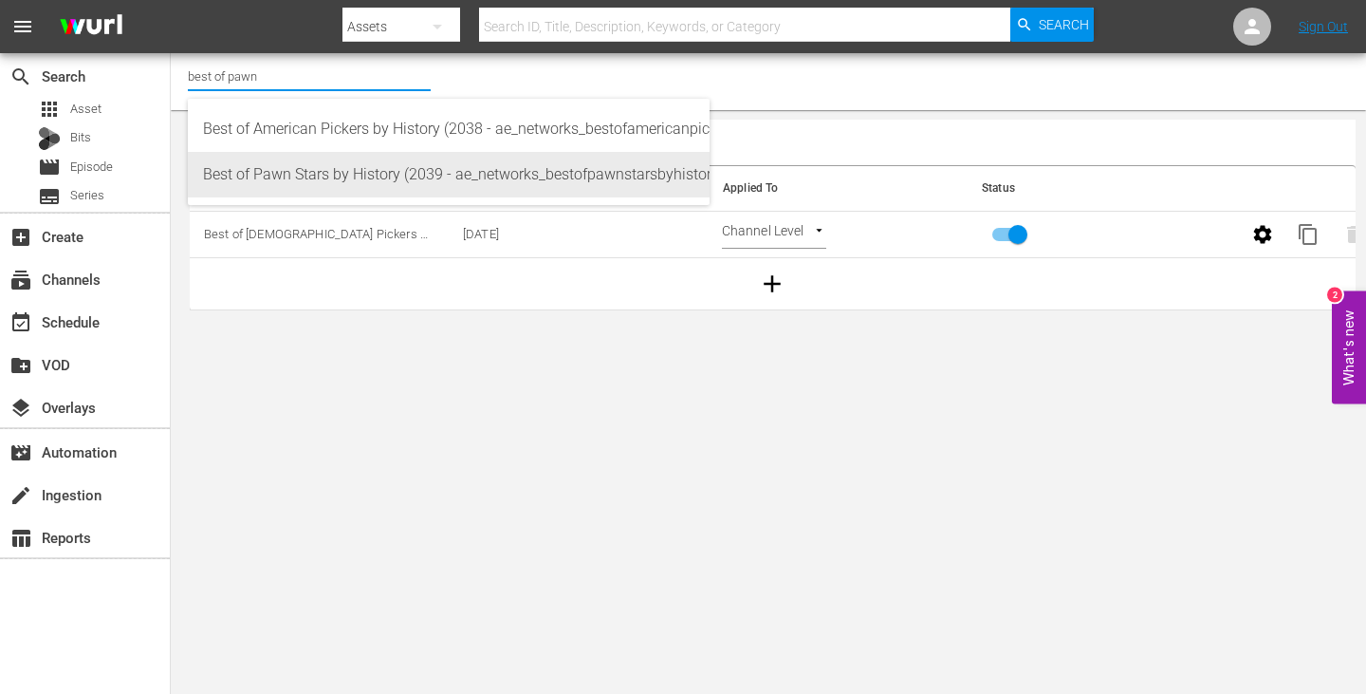
click at [392, 155] on div "Best of Pawn Stars by History (2039 - ae_networks_bestofpawnstarsbyhistory_1)" at bounding box center [448, 175] width 491 height 46
type input "Best of Pawn Stars by History (2039 - ae_networks_bestofpawnstarsbyhistory_1)"
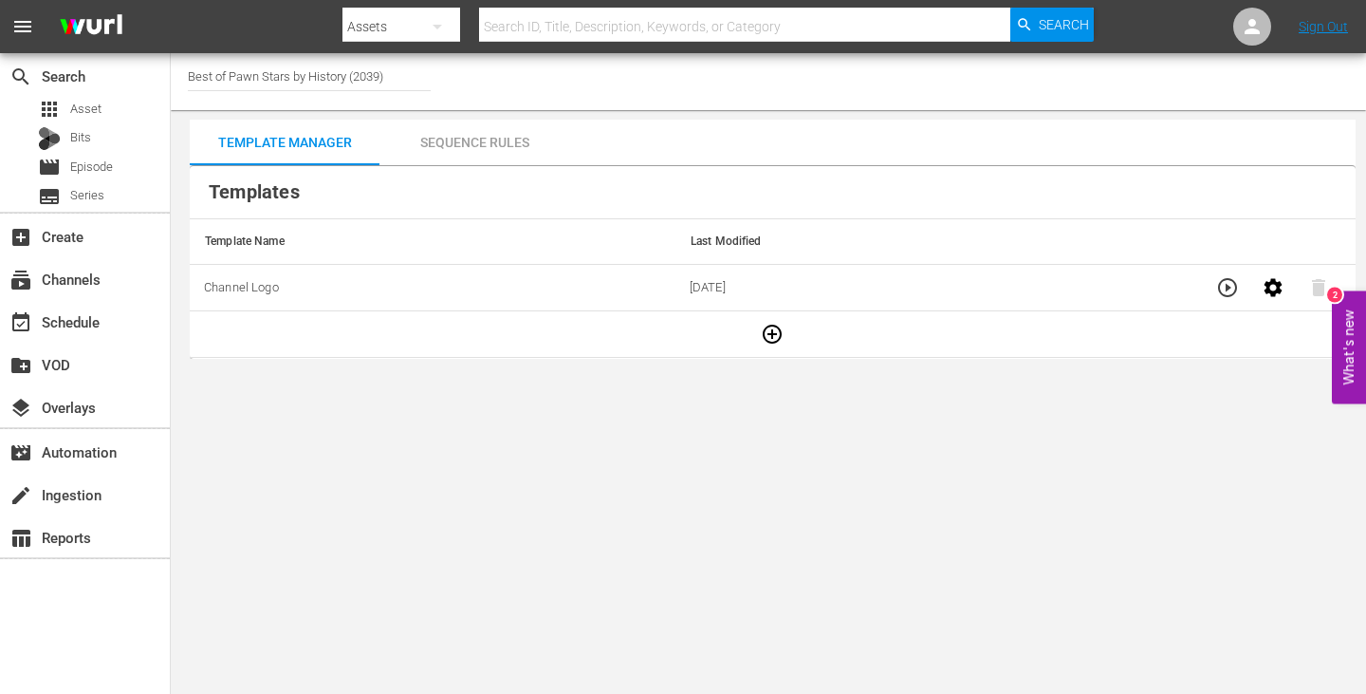
click at [478, 134] on div "Sequence Rules" at bounding box center [475, 143] width 190 height 46
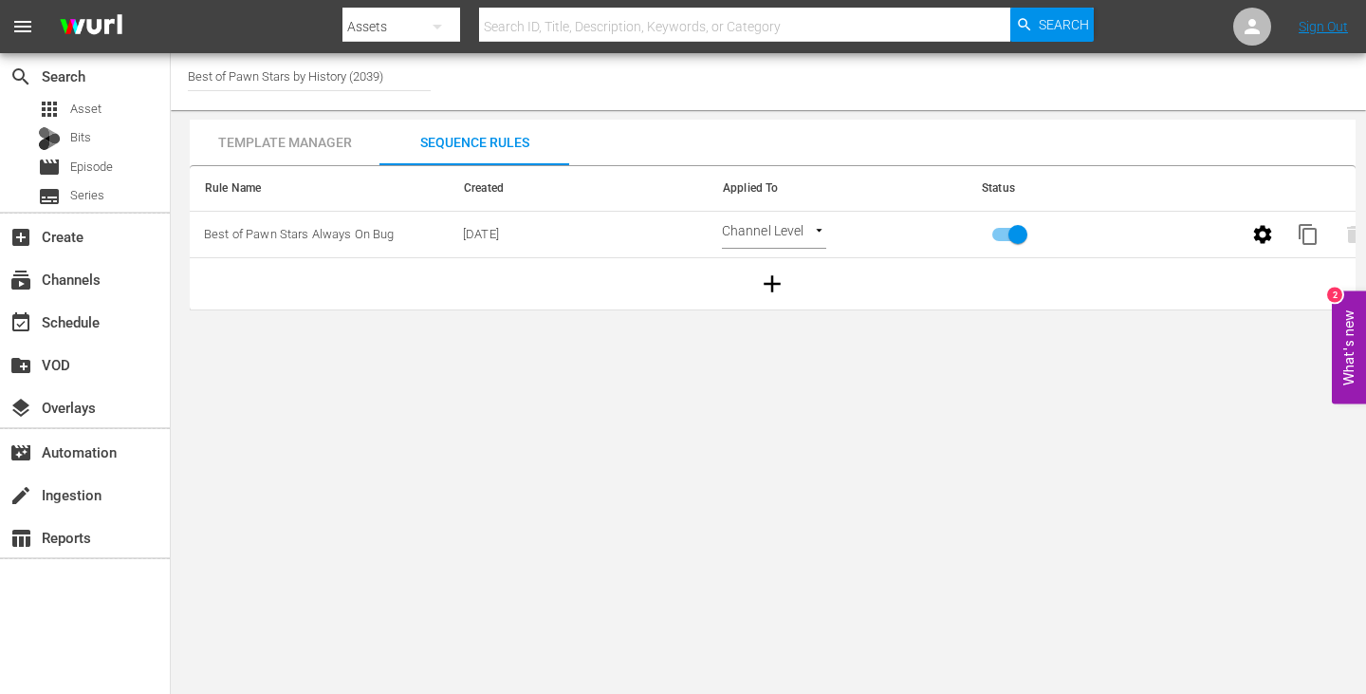
click at [1257, 232] on icon "button" at bounding box center [1263, 234] width 18 height 18
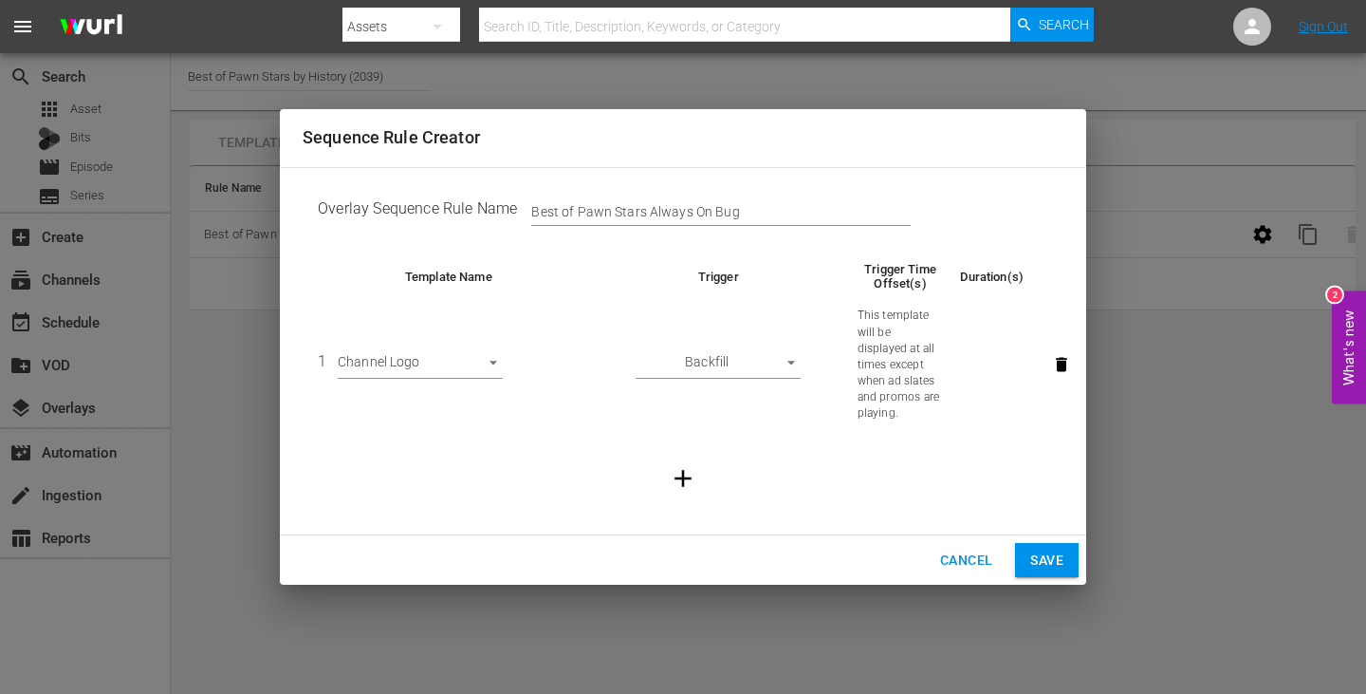
click at [1251, 487] on div "Sequence Rule Creator Overlay Sequence Rule Name Best of Pawn Stars Always On B…" at bounding box center [683, 347] width 1366 height 694
